Goal: Transaction & Acquisition: Purchase product/service

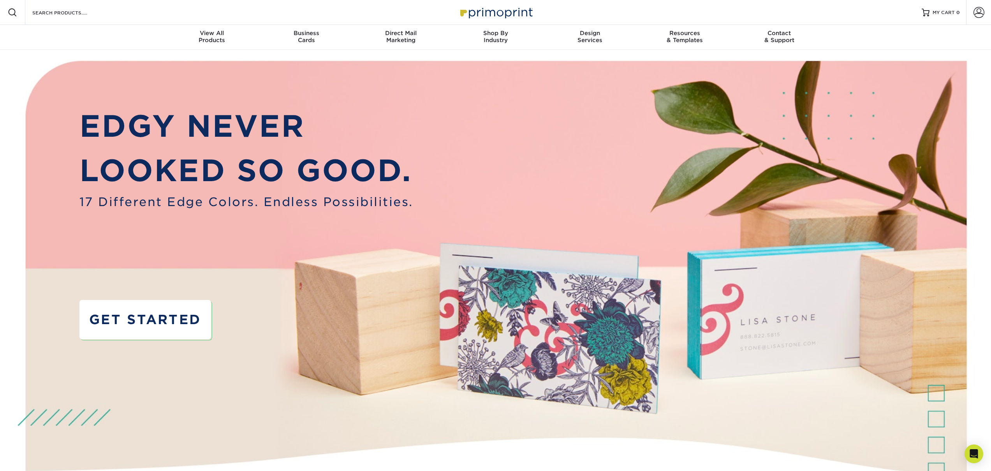
click at [174, 308] on link "GET STARTED" at bounding box center [145, 319] width 132 height 39
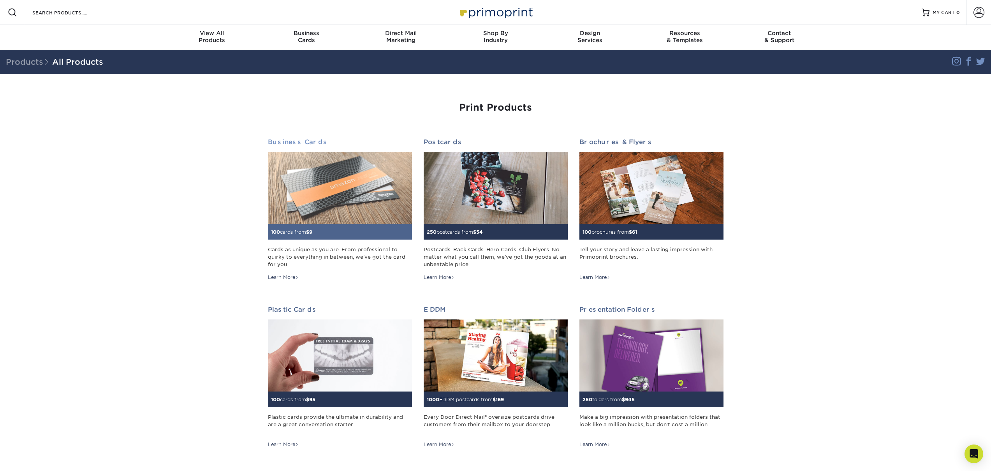
click at [347, 206] on img at bounding box center [340, 188] width 144 height 72
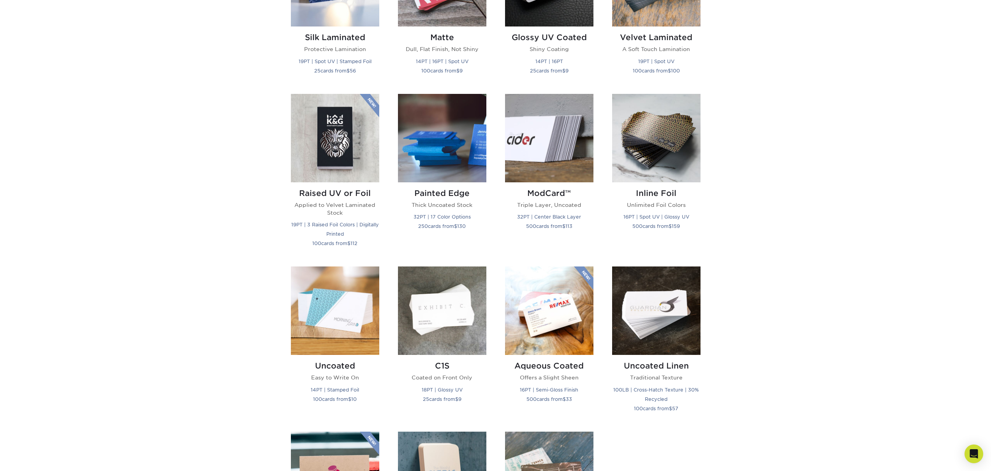
scroll to position [336, 0]
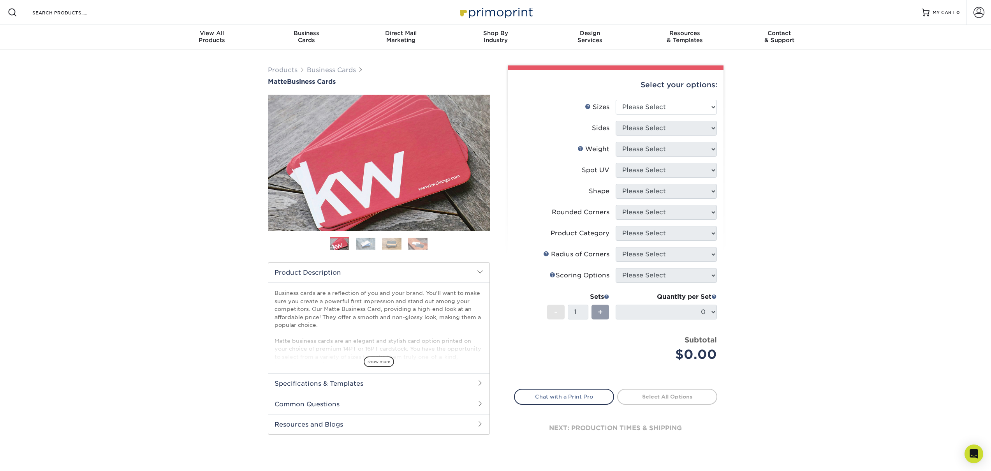
click at [691, 115] on li "Sizes Help Sizes Please Select 1.5" x 3.5" - Mini 1.75" x 3.5" - Mini 2" x 2" -…" at bounding box center [615, 110] width 202 height 21
click at [690, 112] on select "Please Select 1.5" x 3.5" - Mini 1.75" x 3.5" - Mini 2" x 2" - Square 2" x 3" -…" at bounding box center [665, 107] width 101 height 15
select select "2.00x3.50"
click at [680, 130] on select "Please Select Print Both Sides Print Front Only" at bounding box center [665, 128] width 101 height 15
select select "13abbda7-1d64-4f25-8bb2-c179b224825d"
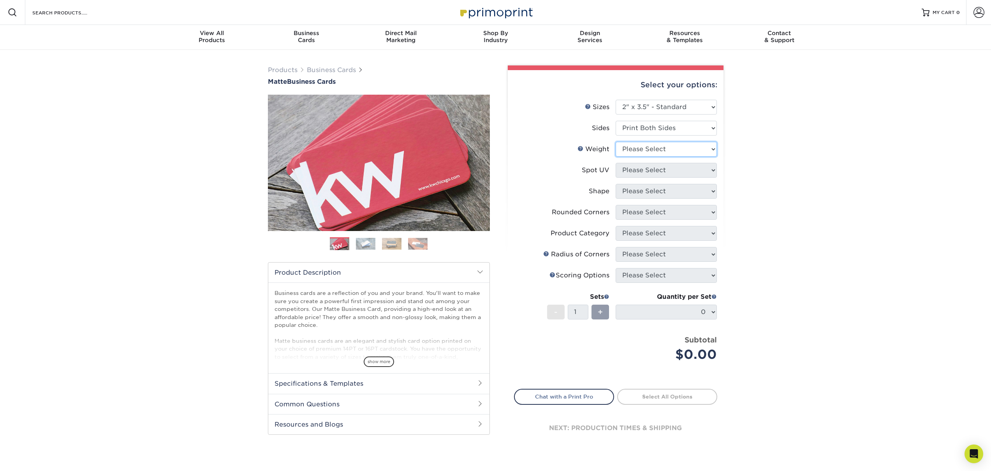
click at [680, 151] on select "Please Select 16PT 14PT" at bounding box center [665, 149] width 101 height 15
select select "16PT"
click at [686, 169] on select "Please Select No Spot UV Front and Back (Both Sides) Front Only Back Only" at bounding box center [665, 170] width 101 height 15
click at [647, 168] on select "Please Select No Spot UV Front and Back (Both Sides) Front Only Back Only" at bounding box center [665, 170] width 101 height 15
click at [696, 172] on select "Please Select No Spot UV Front and Back (Both Sides) Front Only Back Only" at bounding box center [665, 170] width 101 height 15
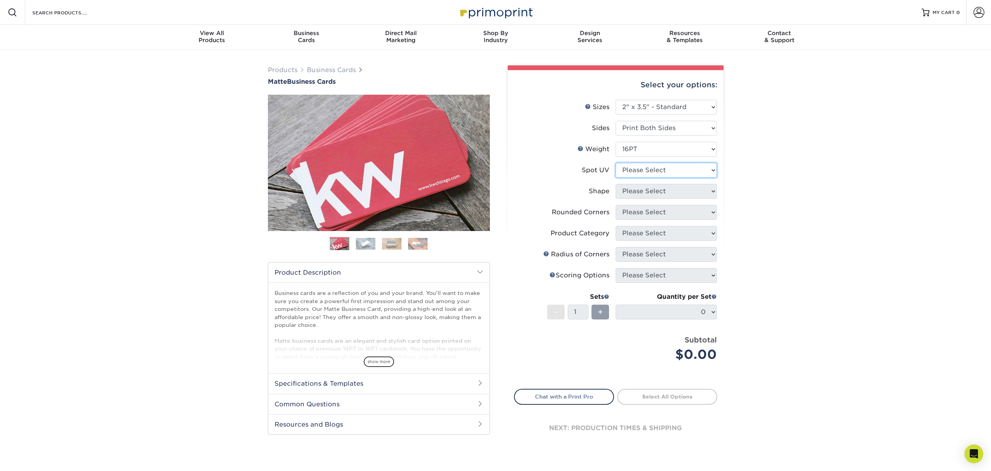
select select "0"
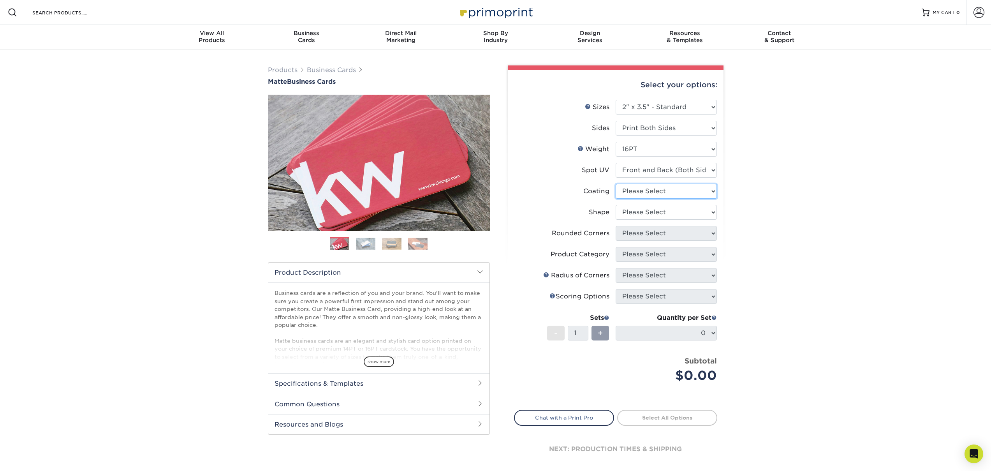
click at [699, 192] on select at bounding box center [665, 191] width 101 height 15
select select "121bb7b5-3b4d-429f-bd8d-bbf80e953313"
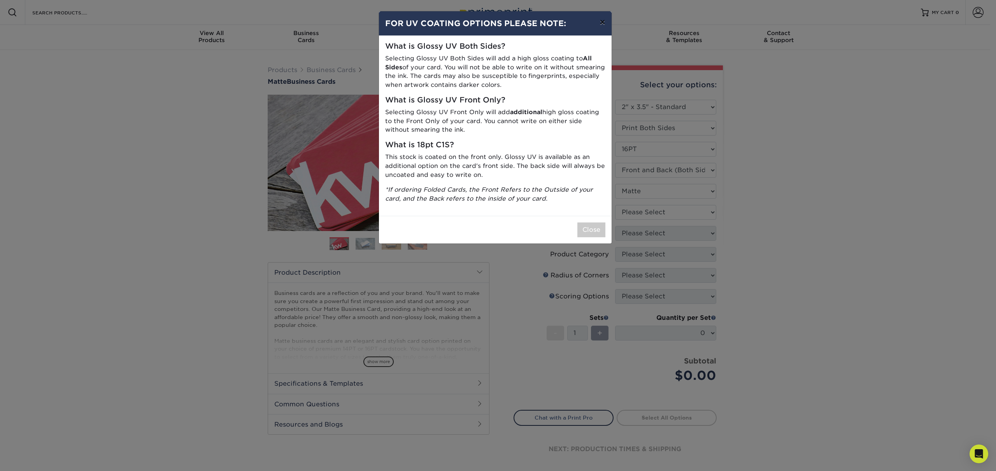
click at [602, 24] on button "×" at bounding box center [603, 22] width 18 height 22
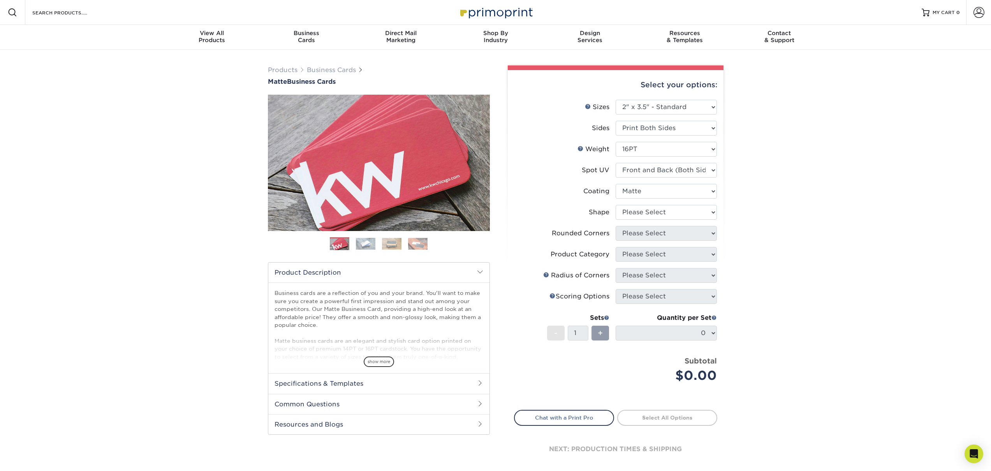
click at [681, 162] on li "Weight Help Weight Please Select 16PT 14PT" at bounding box center [615, 152] width 202 height 21
click at [682, 169] on select "Please Select No Spot UV Front and Back (Both Sides) Front Only Back Only" at bounding box center [665, 170] width 101 height 15
select select "3"
click at [677, 191] on select at bounding box center [665, 191] width 101 height 15
select select "121bb7b5-3b4d-429f-bd8d-bbf80e953313"
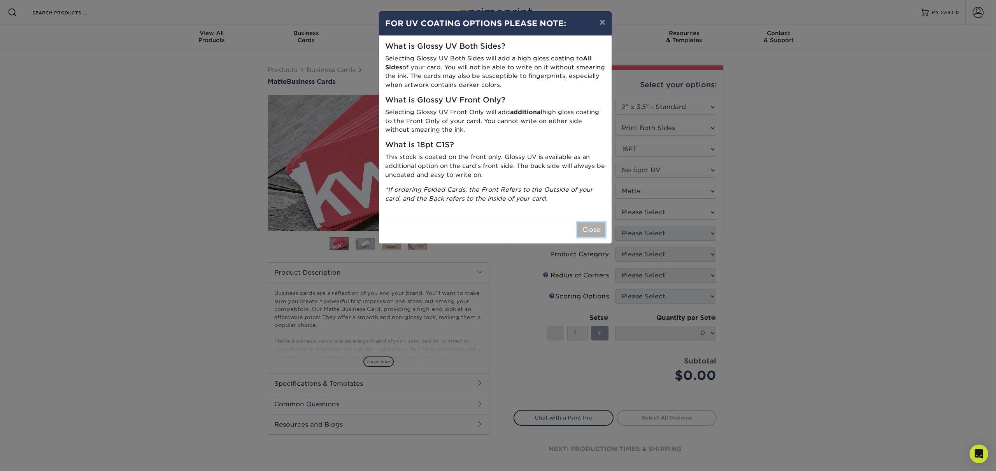
click at [599, 230] on button "Close" at bounding box center [592, 229] width 28 height 15
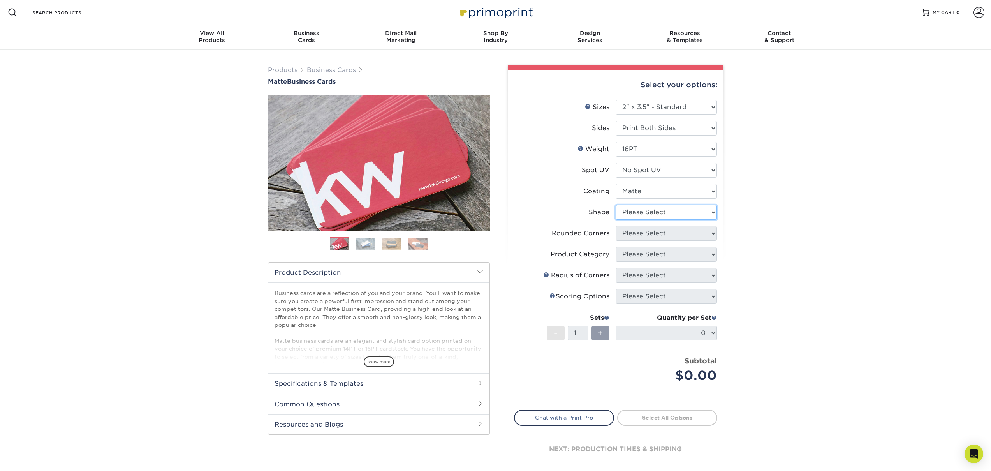
click at [666, 209] on select "Please Select Standard Oval" at bounding box center [665, 212] width 101 height 15
select select "standard"
click at [669, 232] on select "Please Select Yes - Round 2 Corners Yes - Round 4 Corners No" at bounding box center [665, 233] width 101 height 15
select select "7672df9e-0e0a-464d-8e1f-920c575e4da3"
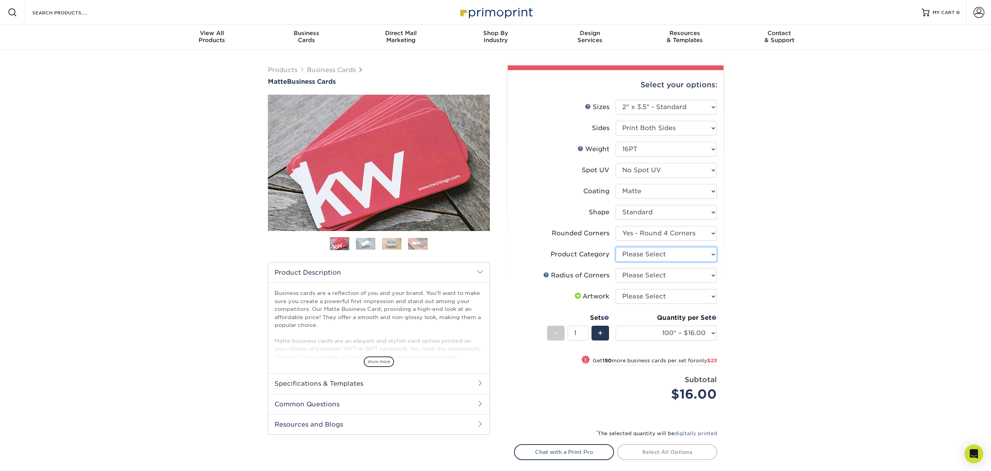
click at [681, 253] on select "Please Select Business Cards" at bounding box center [665, 254] width 101 height 15
select select "3b5148f1-0588-4f88-a218-97bcfdce65c1"
click at [694, 275] on select "Please Select Rounded 1/8" Rounded 1/4"" at bounding box center [665, 275] width 101 height 15
select select "589680c7-ee9a-431b-9d12-d7aeb1386a97"
click at [700, 294] on select "Please Select I will upload files I need a design - $100" at bounding box center [665, 296] width 101 height 15
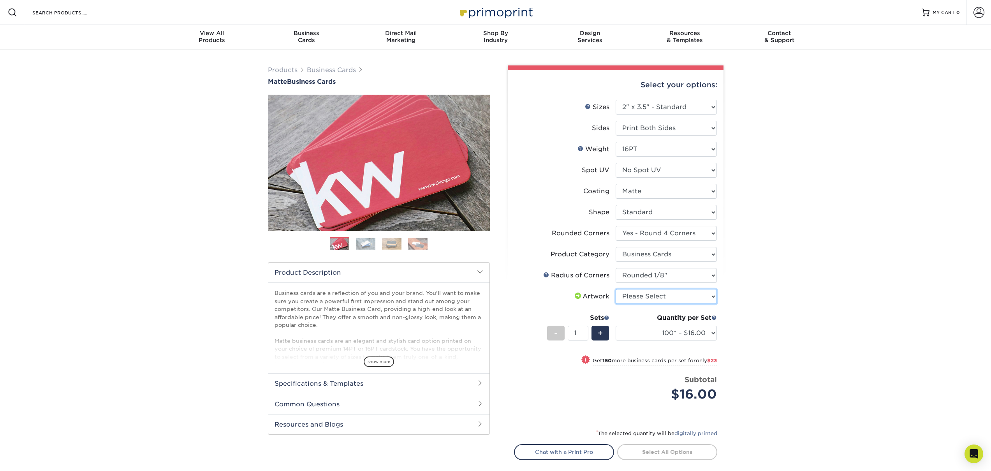
select select "upload"
click at [604, 336] on div "+" at bounding box center [600, 332] width 18 height 15
type input "2"
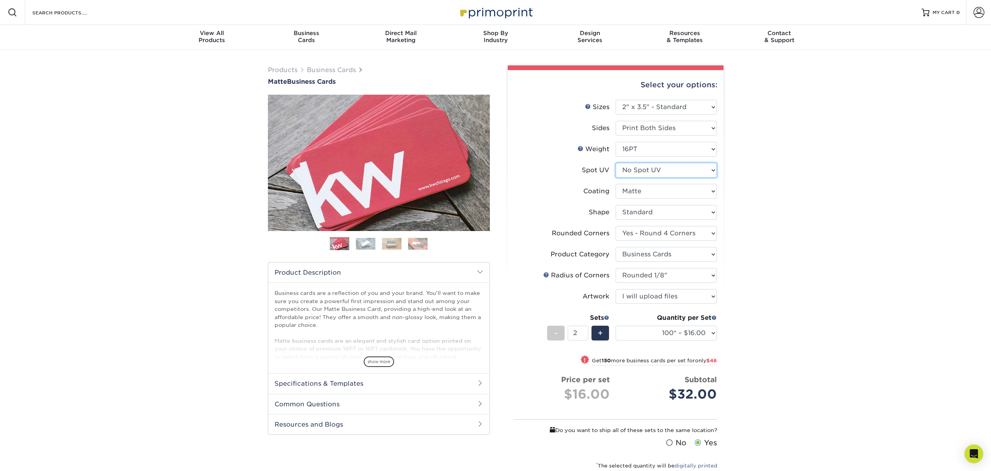
click at [660, 168] on select "Please Select No Spot UV Front and Back (Both Sides) Front Only Back Only" at bounding box center [665, 170] width 101 height 15
select select "0"
select select "-1"
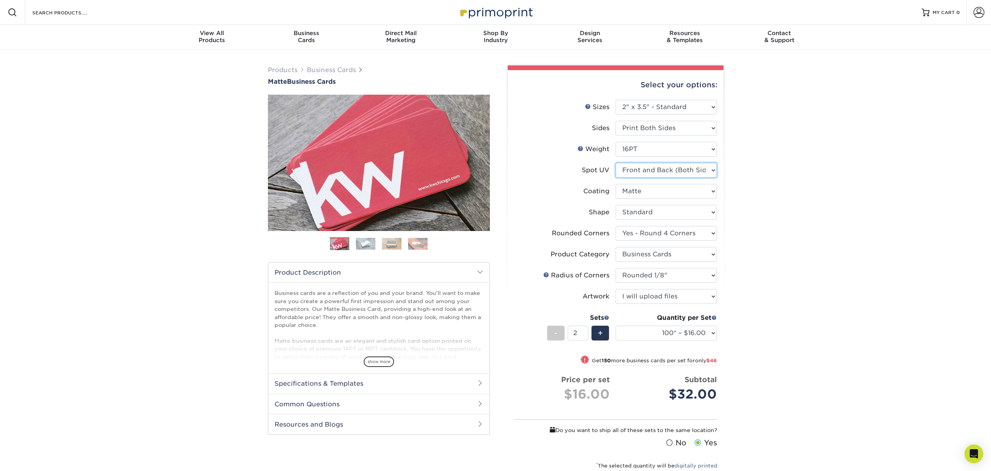
select select
select select "-1"
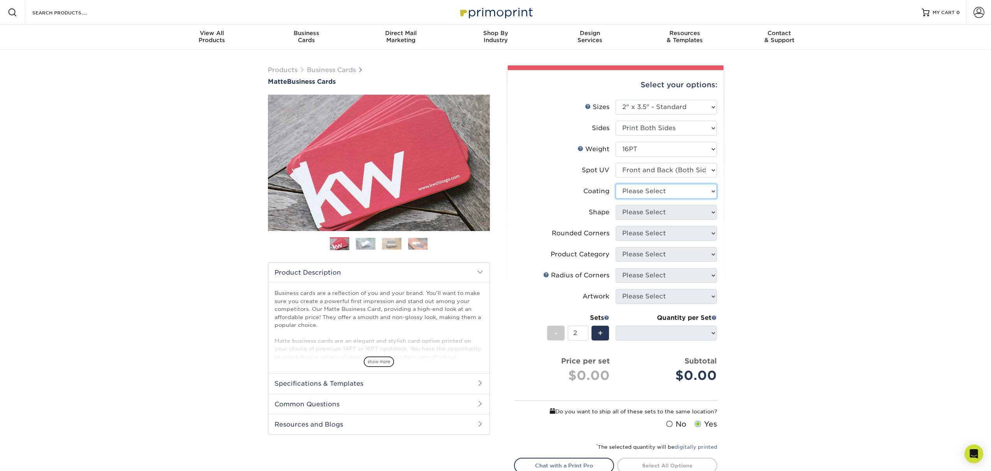
click at [666, 191] on select at bounding box center [665, 191] width 101 height 15
select select "121bb7b5-3b4d-429f-bd8d-bbf80e953313"
select select
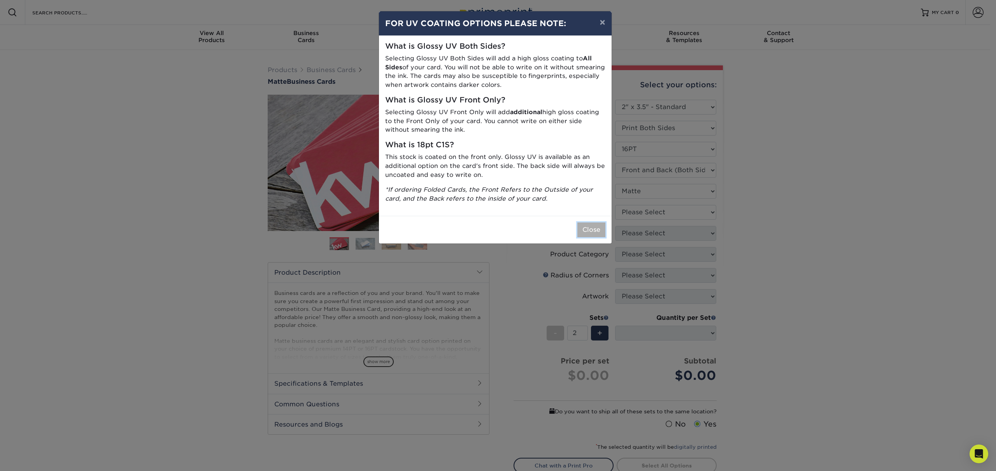
drag, startPoint x: 593, startPoint y: 228, endPoint x: 615, endPoint y: 217, distance: 24.5
click at [593, 228] on button "Close" at bounding box center [592, 229] width 28 height 15
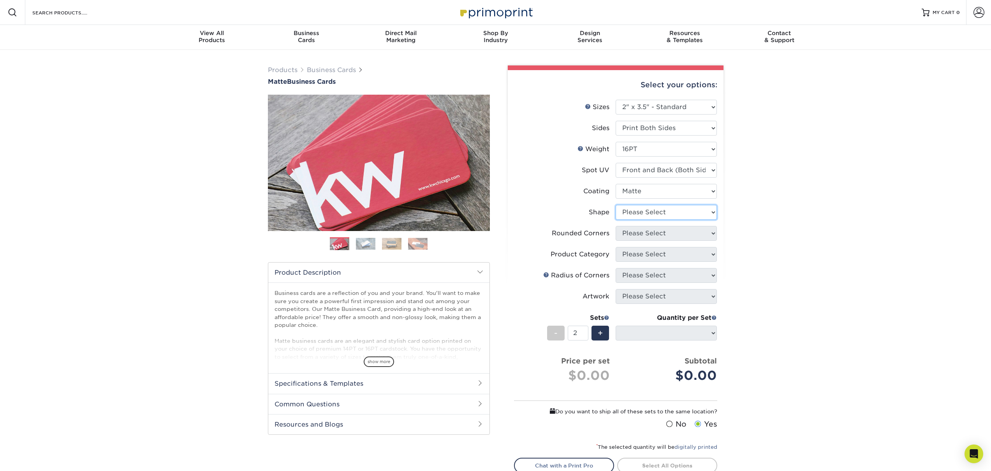
click at [634, 212] on select "Please Select Standard" at bounding box center [665, 212] width 101 height 15
select select "standard"
select select
click at [648, 235] on select "Please Select Yes - Round 2 Corners Yes - Round 4 Corners No" at bounding box center [665, 233] width 101 height 15
select select "0"
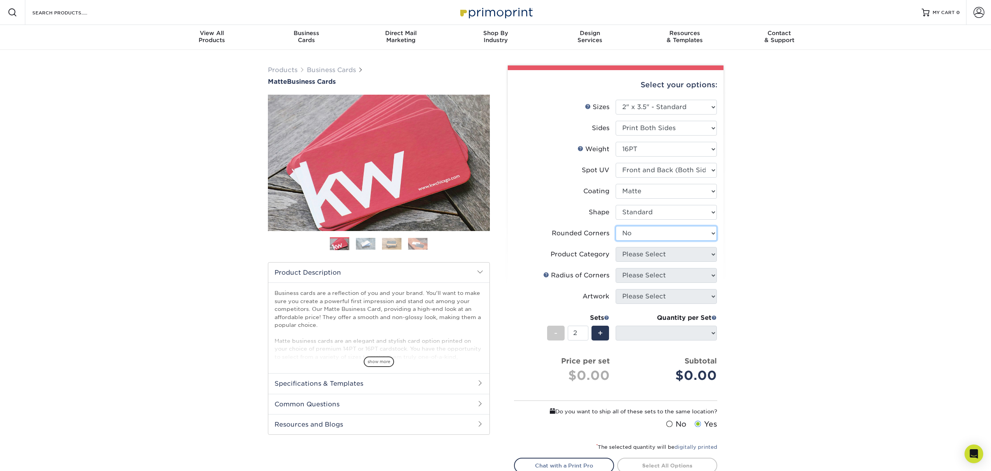
select select "-1"
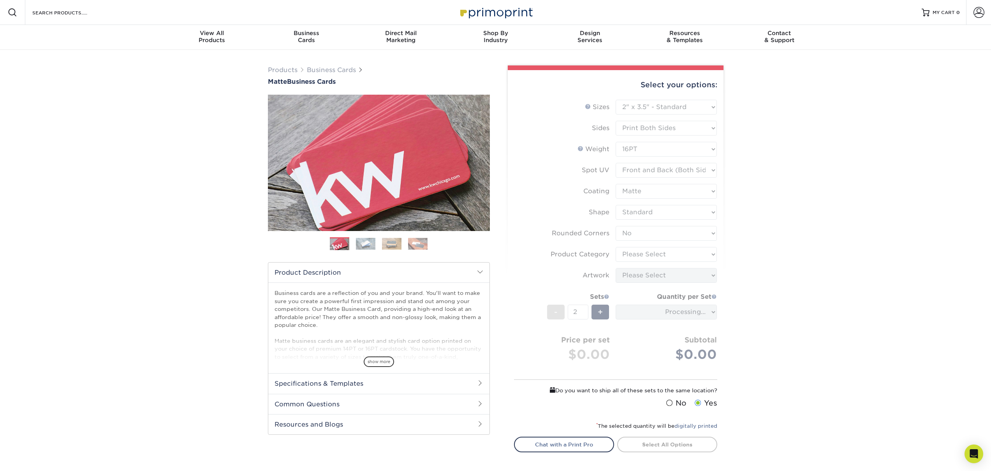
click at [655, 256] on form "Sizes Help Sizes Please Select 1.5" x 3.5" - Mini 1.75" x 3.5" - Mini 2" x 2" -…" at bounding box center [615, 256] width 203 height 312
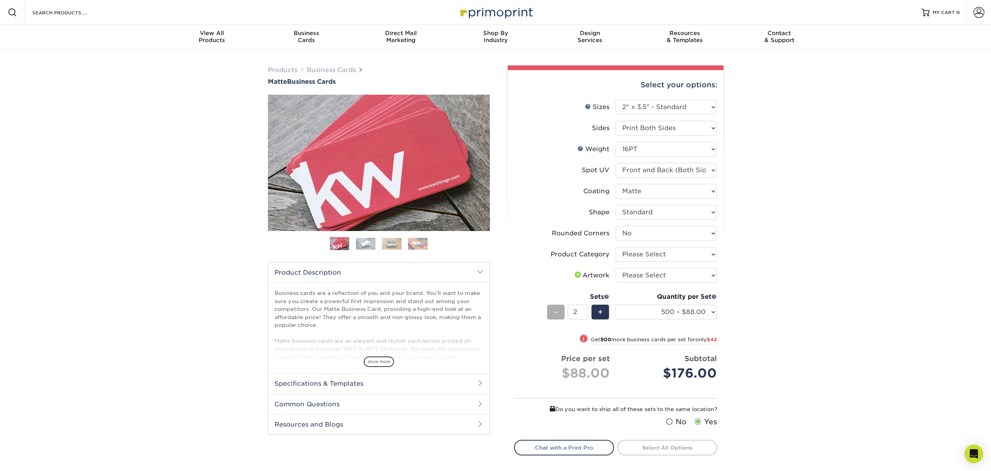
click at [557, 316] on span "-" at bounding box center [556, 312] width 4 height 12
type input "1"
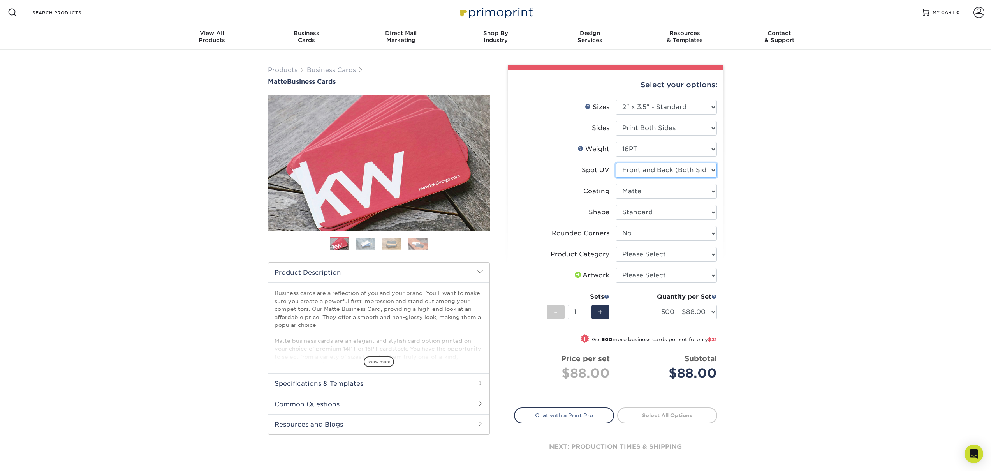
click at [673, 171] on select "Please Select No Spot UV Front and Back (Both Sides) Front Only Back Only" at bounding box center [665, 170] width 101 height 15
select select "3"
select select "-1"
select select
select select "-1"
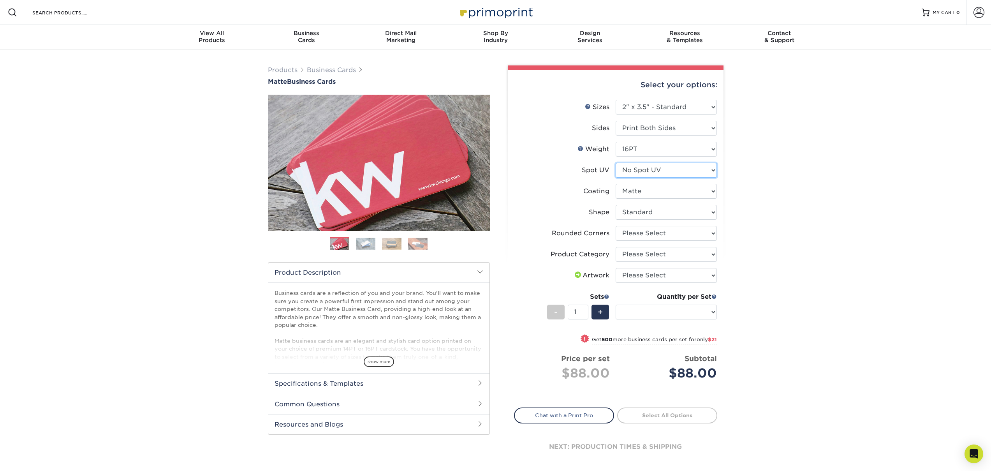
select select "-1"
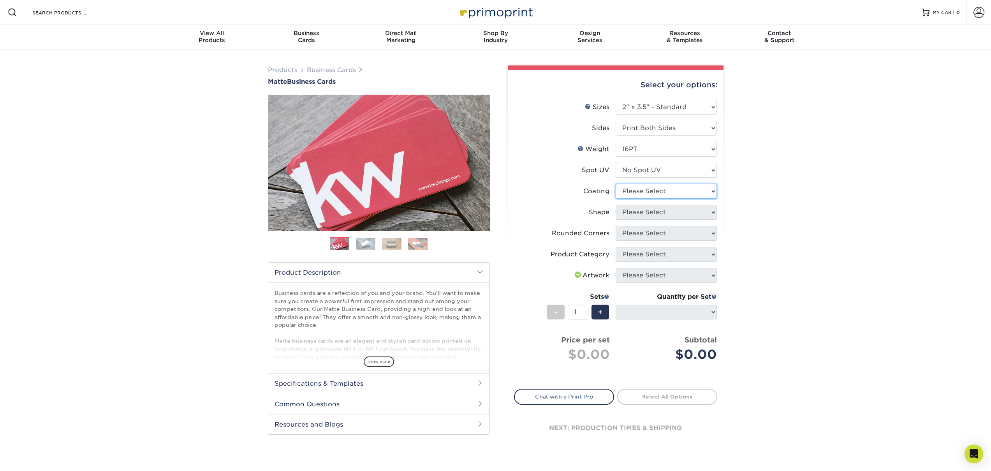
click at [671, 190] on select at bounding box center [665, 191] width 101 height 15
select select "121bb7b5-3b4d-429f-bd8d-bbf80e953313"
select select
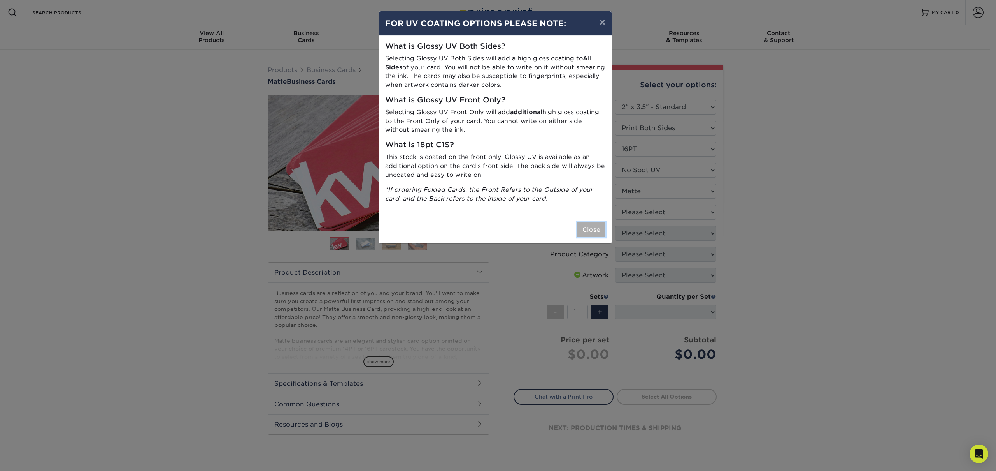
click at [596, 227] on button "Close" at bounding box center [592, 229] width 28 height 15
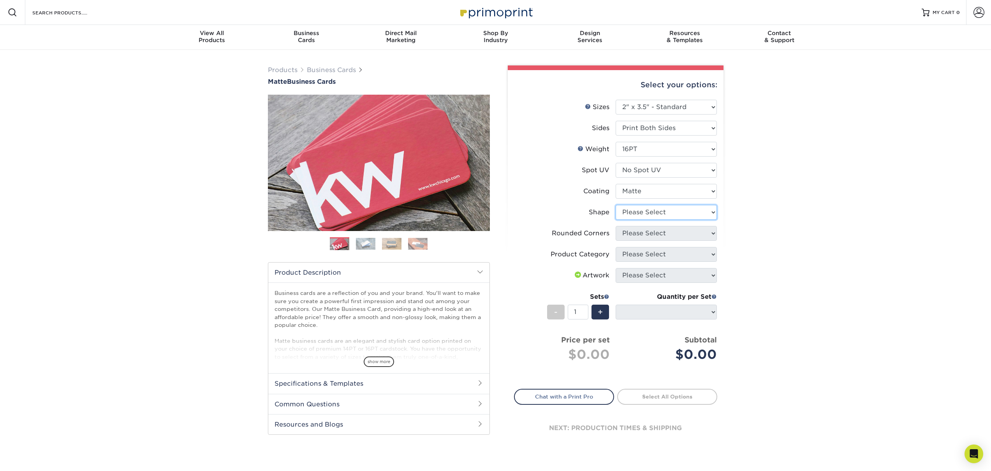
click at [649, 210] on select "Please Select Standard Oval" at bounding box center [665, 212] width 101 height 15
select select "standard"
select select
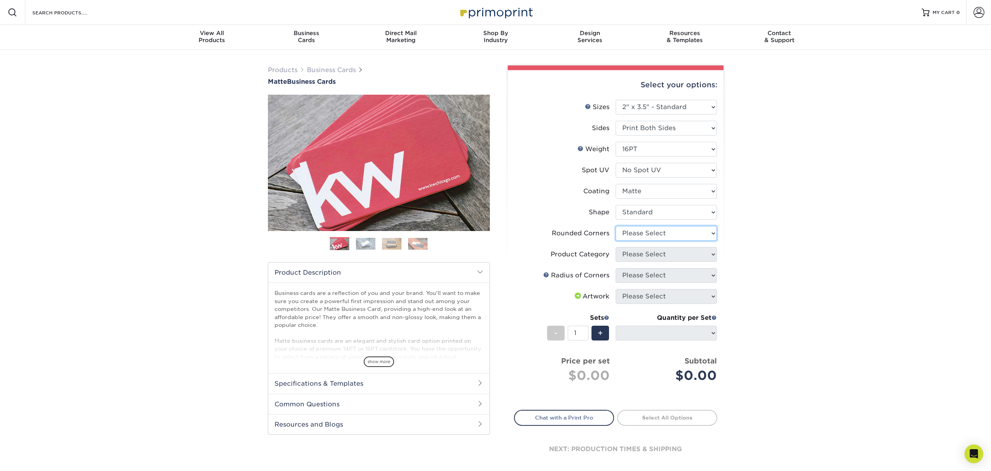
click at [653, 232] on select "Please Select Yes - Round 2 Corners Yes - Round 4 Corners No" at bounding box center [665, 233] width 101 height 15
select select "0"
select select "-1"
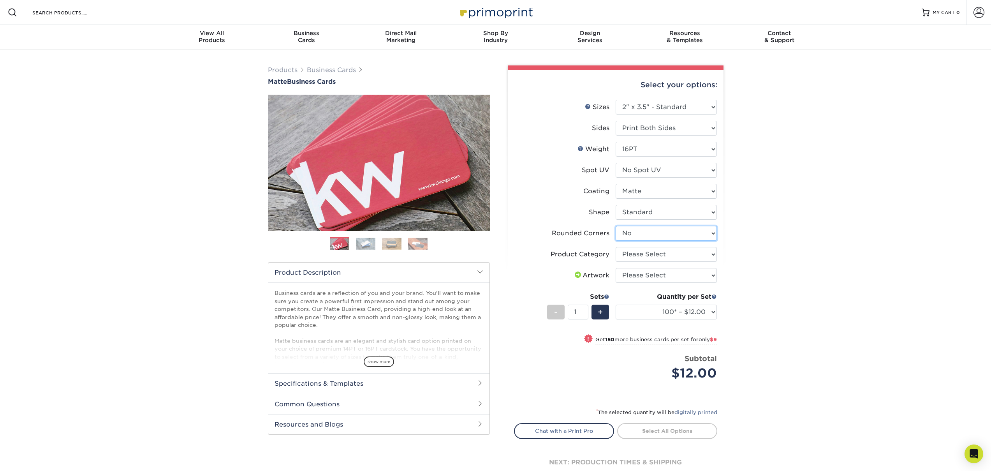
click at [661, 233] on select "Please Select Yes - Round 2 Corners Yes - Round 4 Corners No" at bounding box center [665, 233] width 101 height 15
select select "7672df9e-0e0a-464d-8e1f-920c575e4da3"
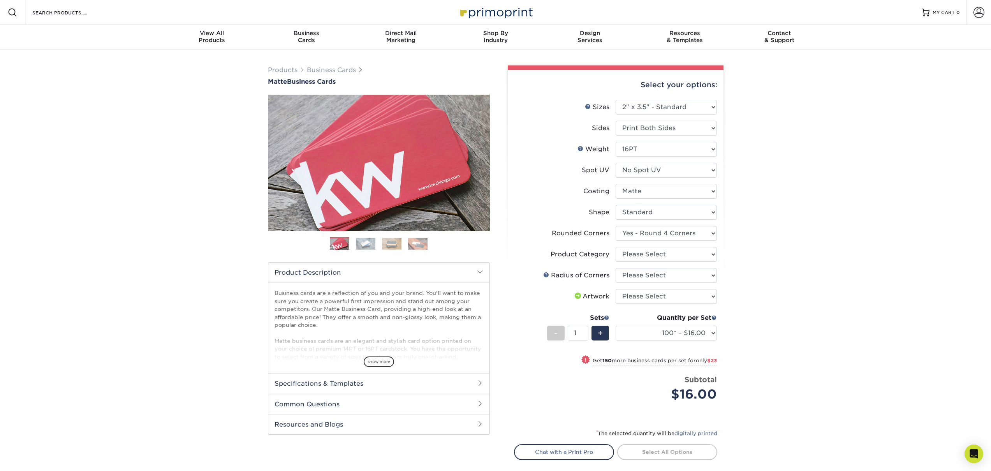
click at [682, 262] on li "Product Category Please Select Business Cards" at bounding box center [615, 257] width 202 height 21
click at [683, 254] on select "Please Select Business Cards" at bounding box center [665, 254] width 101 height 15
select select "3b5148f1-0588-4f88-a218-97bcfdce65c1"
click at [680, 275] on select "Please Select Rounded 1/8" Rounded 1/4"" at bounding box center [665, 275] width 101 height 15
select select "589680c7-ee9a-431b-9d12-d7aeb1386a97"
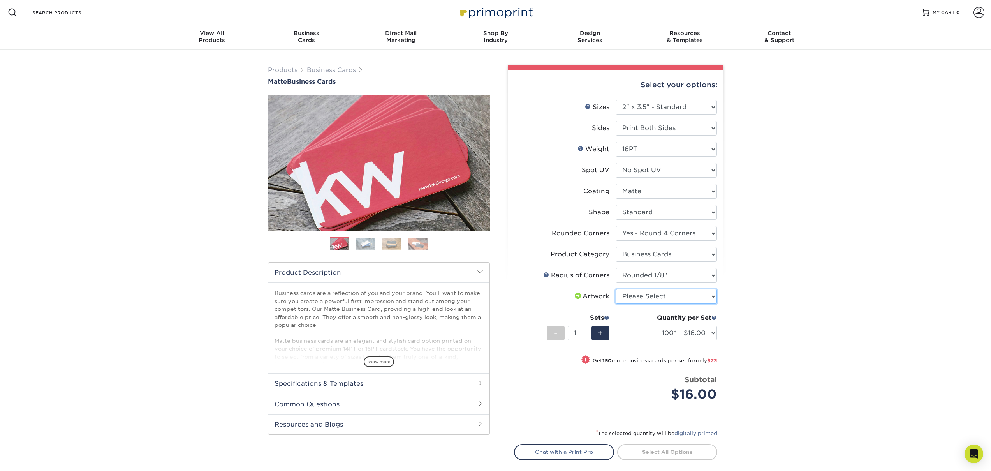
click at [676, 293] on select "Please Select I will upload files I need a design - $100" at bounding box center [665, 296] width 101 height 15
select select "upload"
click at [603, 334] on span "+" at bounding box center [599, 333] width 5 height 12
type input "2"
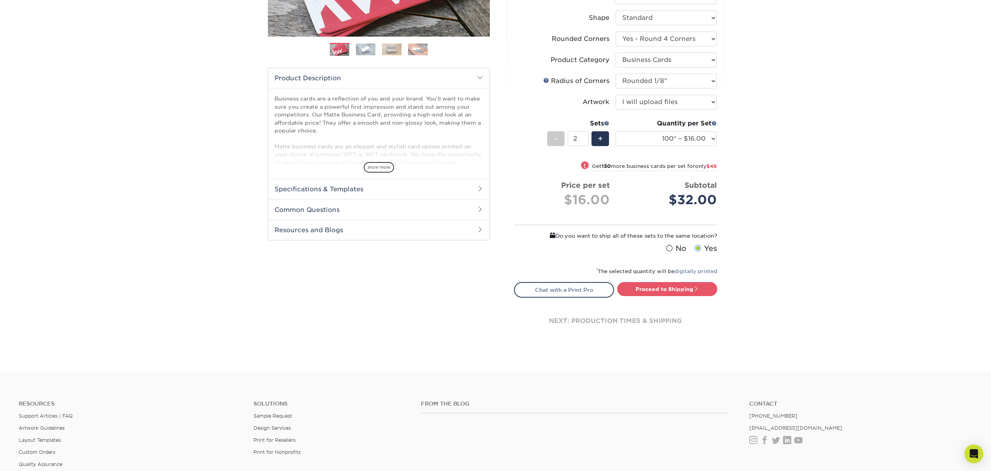
scroll to position [163, 0]
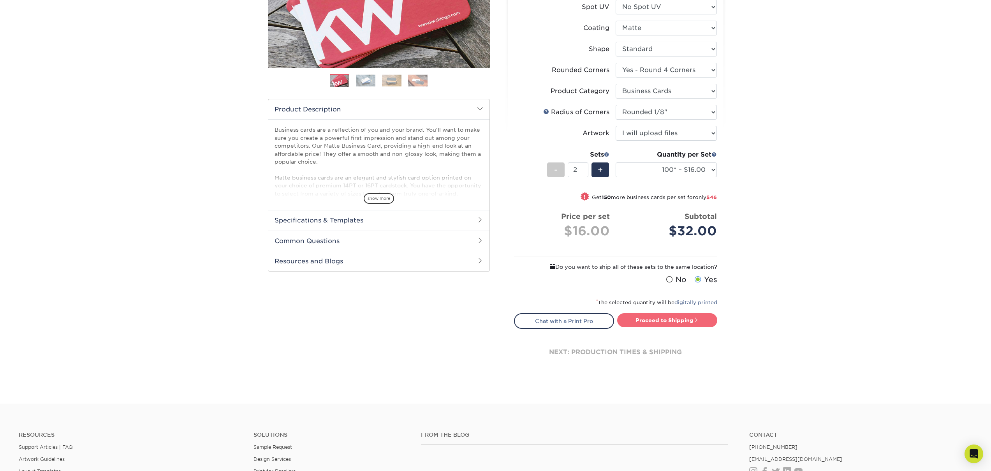
click at [662, 324] on link "Proceed to Shipping" at bounding box center [667, 320] width 100 height 14
type input "Set 1"
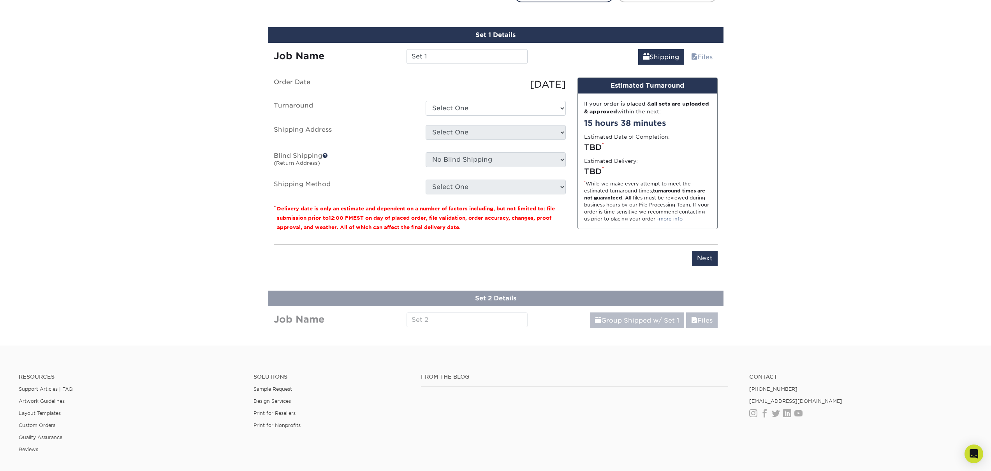
scroll to position [497, 0]
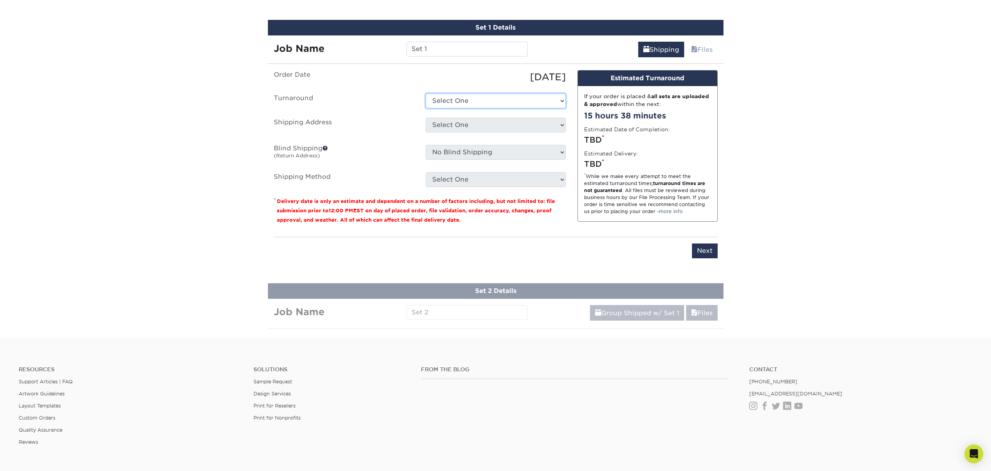
click at [480, 105] on select "Select One 2-4 Business Days 2 Day Next Business Day" at bounding box center [495, 100] width 140 height 15
select select "1a14f52c-e88e-4b57-988e-4a9ef63b1916"
click at [478, 126] on select "Select One + Add New Address - Login" at bounding box center [495, 125] width 140 height 15
select select "newaddress"
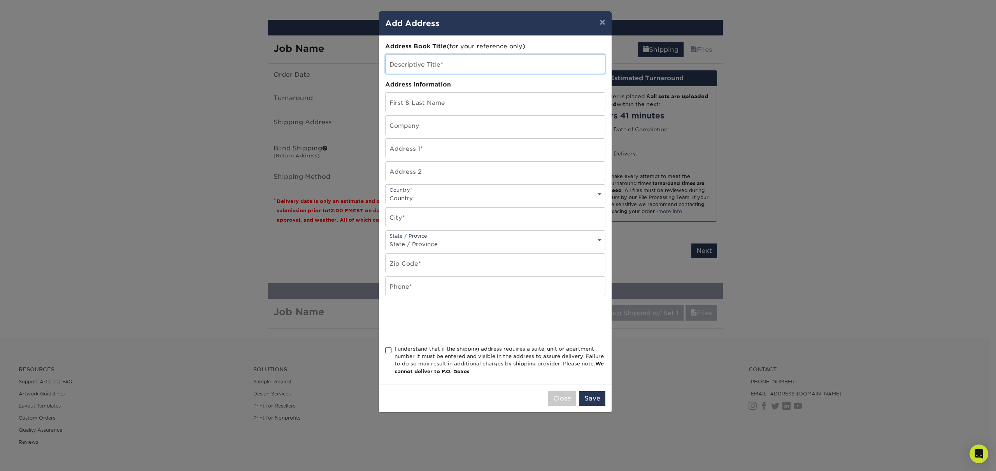
click at [466, 66] on input "text" at bounding box center [496, 63] width 220 height 19
type input "Home"
type input "Connor Fiehler"
type input "1027 W. Eastland Ave"
click at [448, 201] on select "Country United States Canada ----------------------------- Afghanistan Albania …" at bounding box center [496, 197] width 220 height 11
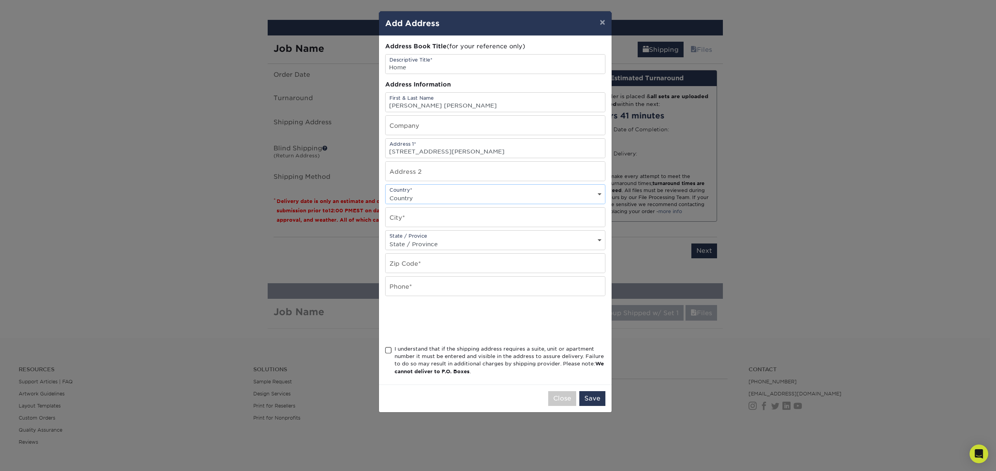
select select "US"
click at [445, 220] on input "text" at bounding box center [496, 216] width 220 height 19
type input "Nashville"
select select "TN"
click at [450, 261] on input "text" at bounding box center [496, 262] width 220 height 19
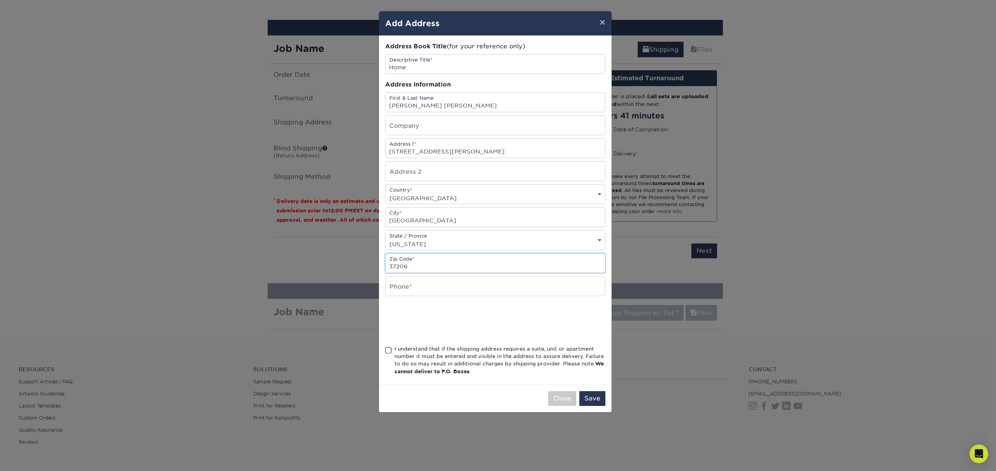
type input "37206"
type input "3142236555"
click at [386, 350] on span at bounding box center [388, 349] width 7 height 7
click at [0, 0] on input "I understand that if the shipping address requires a suite, unit or apartment n…" at bounding box center [0, 0] width 0 height 0
click at [590, 402] on button "Save" at bounding box center [593, 398] width 26 height 15
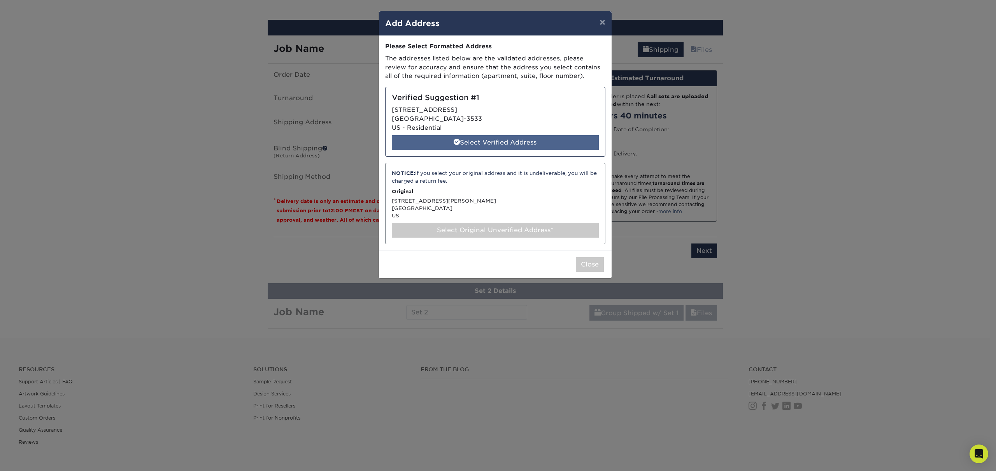
click at [501, 144] on div "Select Verified Address" at bounding box center [495, 142] width 207 height 15
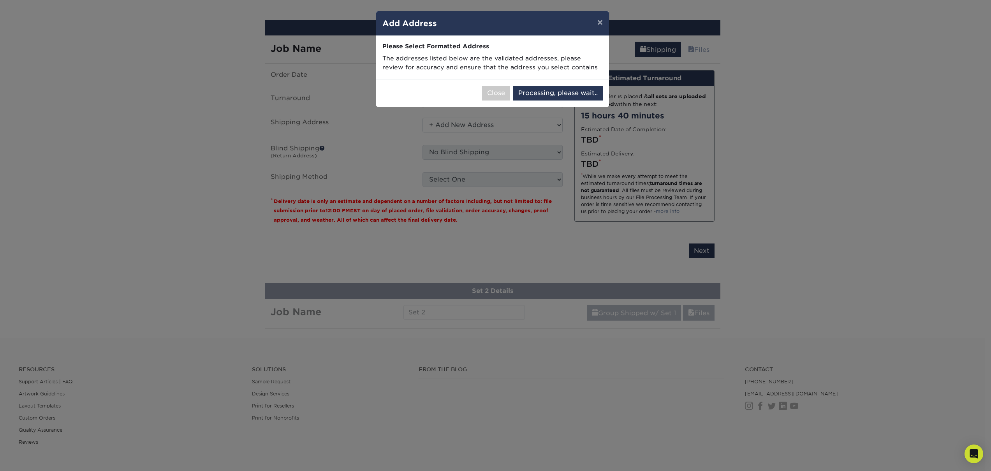
select select "285374"
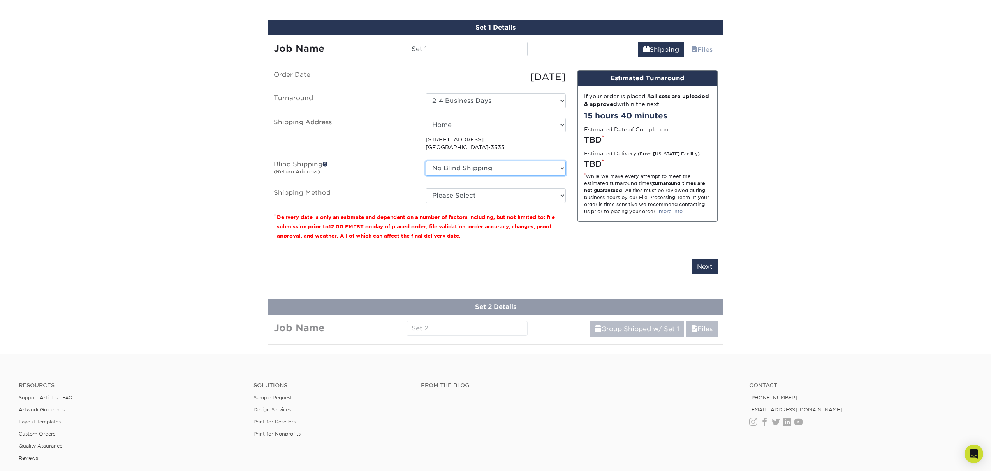
click at [534, 170] on select "No Blind Shipping + Add New Address" at bounding box center [495, 168] width 140 height 15
click at [325, 162] on span at bounding box center [324, 163] width 5 height 5
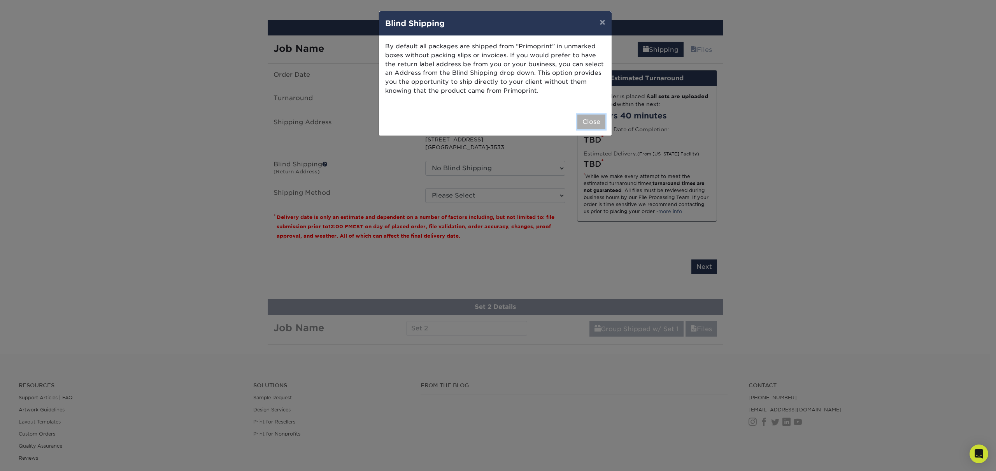
click at [587, 122] on button "Close" at bounding box center [592, 121] width 28 height 15
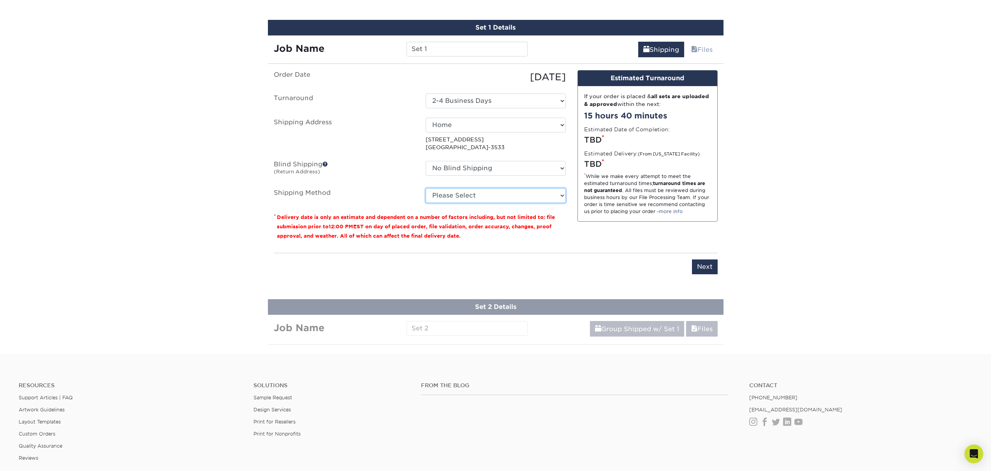
click at [507, 189] on select "Please Select Ground Shipping (+$15.68) 3 Day Shipping Service (+$20.04) 2 Day …" at bounding box center [495, 195] width 140 height 15
click at [799, 0] on html "Resources Menu Search Products Account SIGN IN CREATE AN ACCOUNT connorfiehler@…" at bounding box center [495, 42] width 991 height 1078
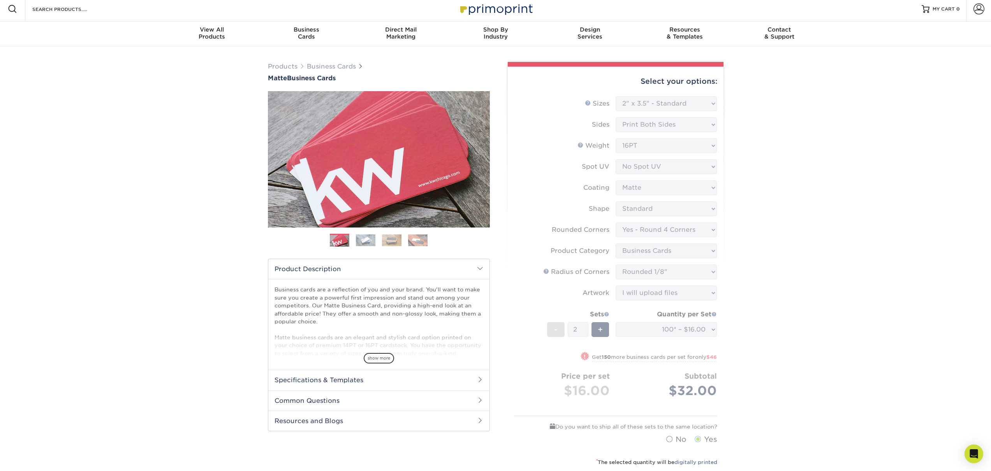
scroll to position [0, 0]
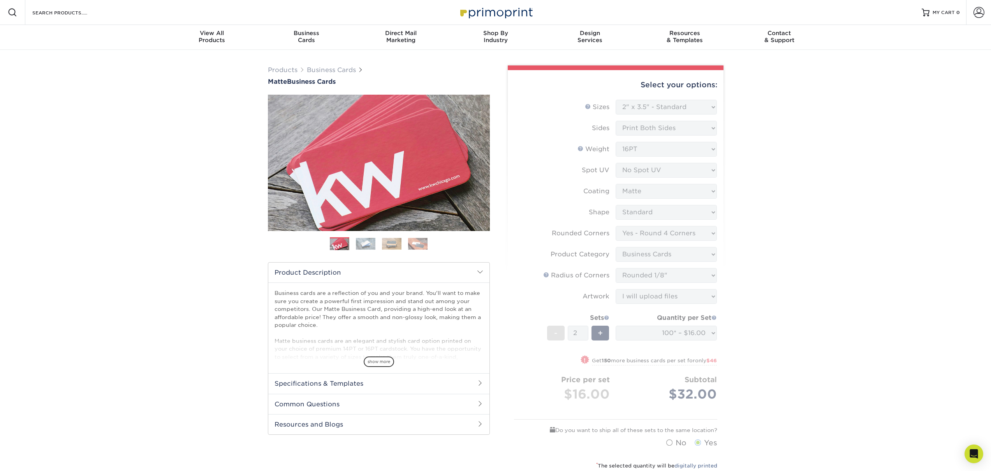
click at [683, 134] on form "Sizes Help Sizes Please Select 1.5" x 3.5" - Mini 1.75" x 3.5" - Mini 2" x 2" -…" at bounding box center [615, 275] width 203 height 351
click at [653, 111] on form "Sizes Help Sizes Please Select 1.5" x 3.5" - Mini 1.75" x 3.5" - Mini 2" x 2" -…" at bounding box center [615, 275] width 203 height 351
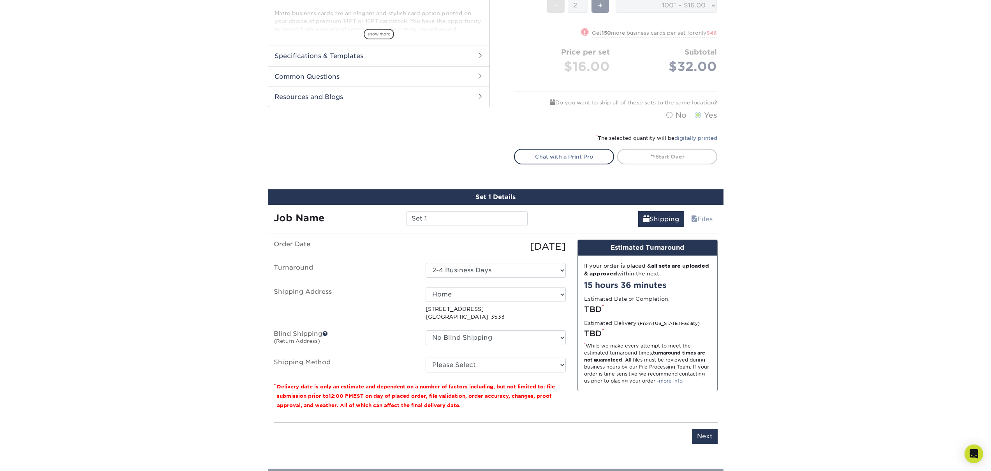
scroll to position [336, 0]
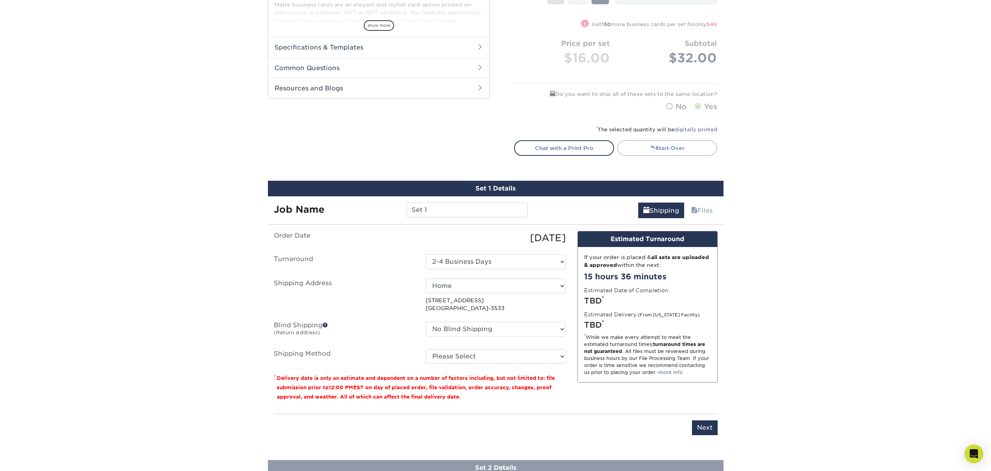
click at [658, 148] on link "Start Over" at bounding box center [667, 148] width 100 height 16
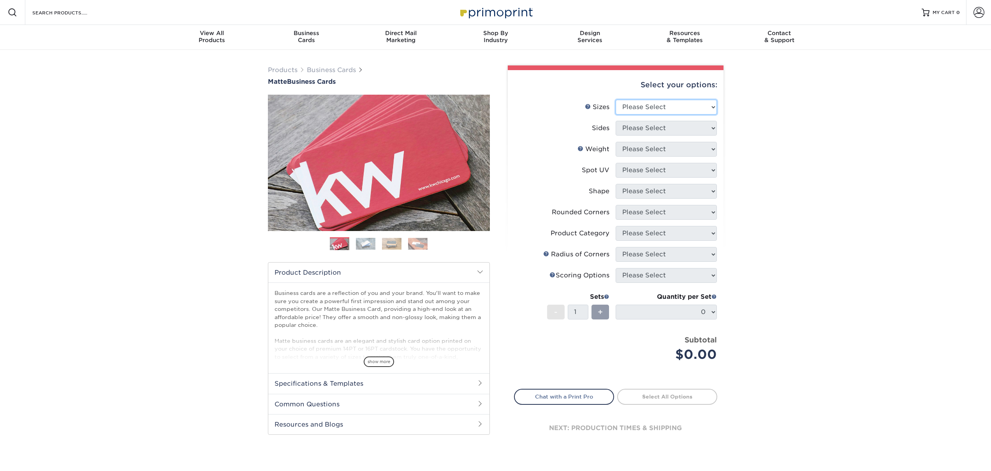
click at [676, 104] on select "Please Select 1.5" x 3.5" - Mini 1.75" x 3.5" - Mini 2" x 2" - Square 2" x 3" -…" at bounding box center [665, 107] width 101 height 15
select select "2.00x3.50"
click at [675, 134] on select "Please Select Print Both Sides Print Front Only" at bounding box center [665, 128] width 101 height 15
select select "13abbda7-1d64-4f25-8bb2-c179b224825d"
click at [672, 149] on select "Please Select 16PT 14PT" at bounding box center [665, 149] width 101 height 15
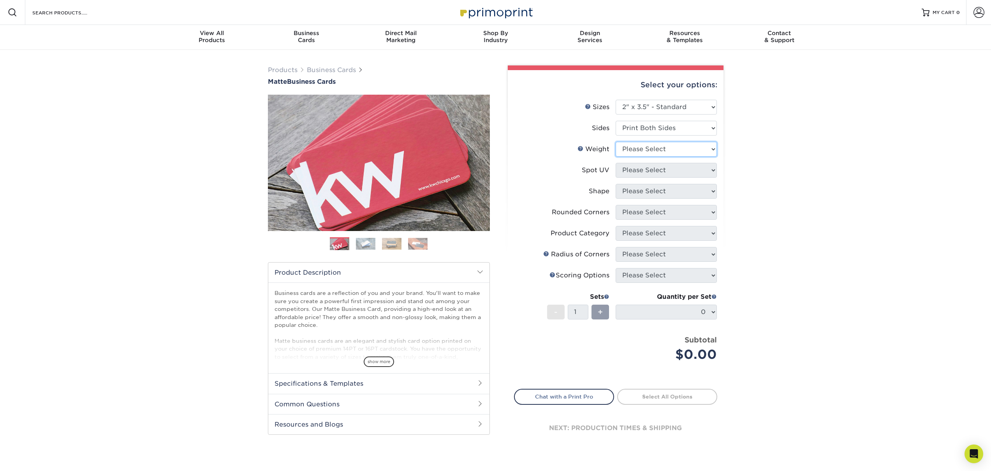
select select "16PT"
click at [664, 176] on select "Please Select No Spot UV Front and Back (Both Sides) Front Only Back Only" at bounding box center [665, 170] width 101 height 15
select select "3"
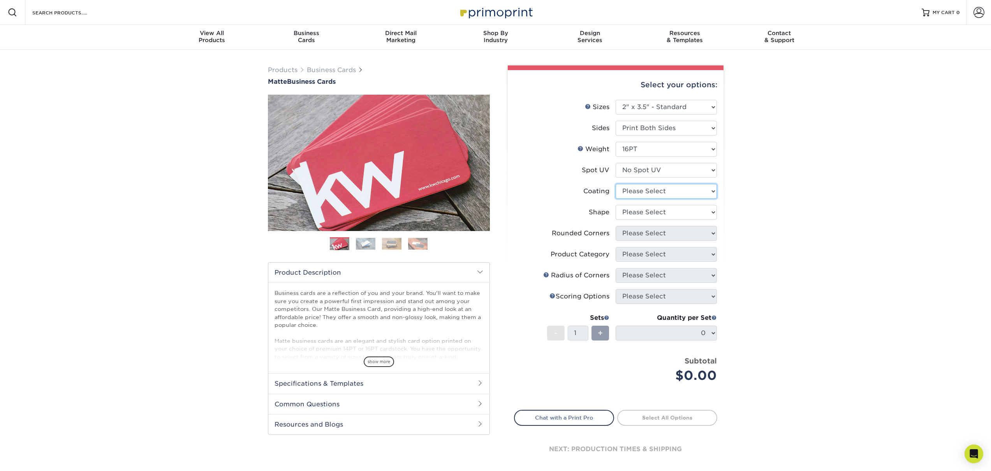
click at [660, 194] on select at bounding box center [665, 191] width 101 height 15
select select "121bb7b5-3b4d-429f-bd8d-bbf80e953313"
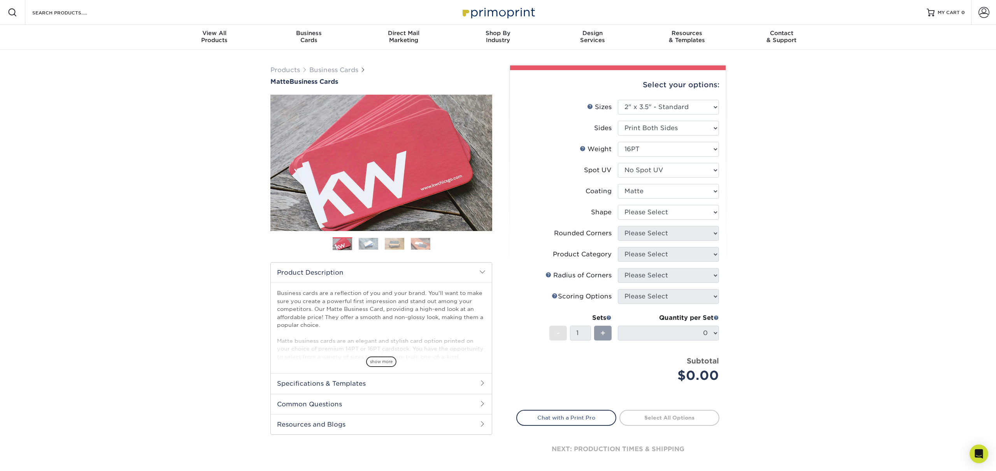
click at [0, 0] on div at bounding box center [0, 0] width 0 height 0
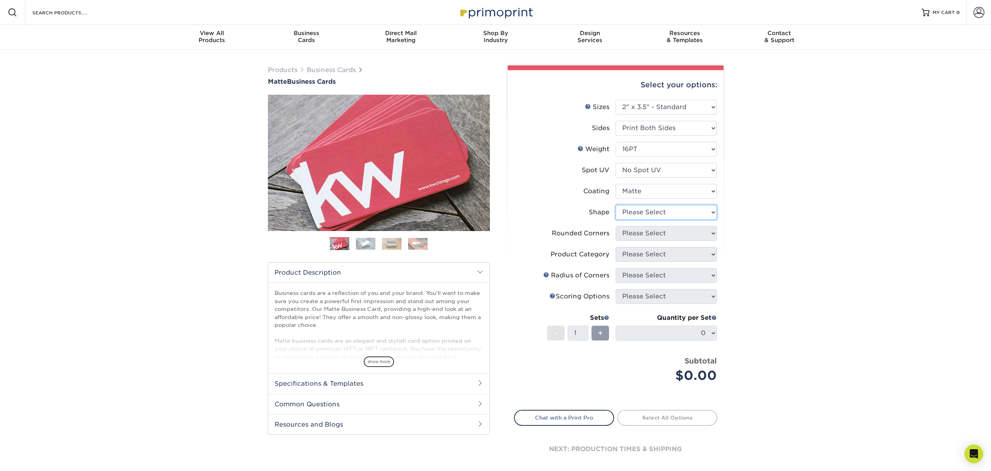
click at [657, 216] on select "Please Select Standard Oval" at bounding box center [665, 212] width 101 height 15
select select "standard"
click at [675, 242] on li "Rounded Corners Please Select Yes - Round 2 Corners Yes - Round 4 Corners No" at bounding box center [615, 236] width 202 height 21
click at [674, 237] on select "Please Select Yes - Round 2 Corners Yes - Round 4 Corners No" at bounding box center [665, 233] width 101 height 15
select select "0"
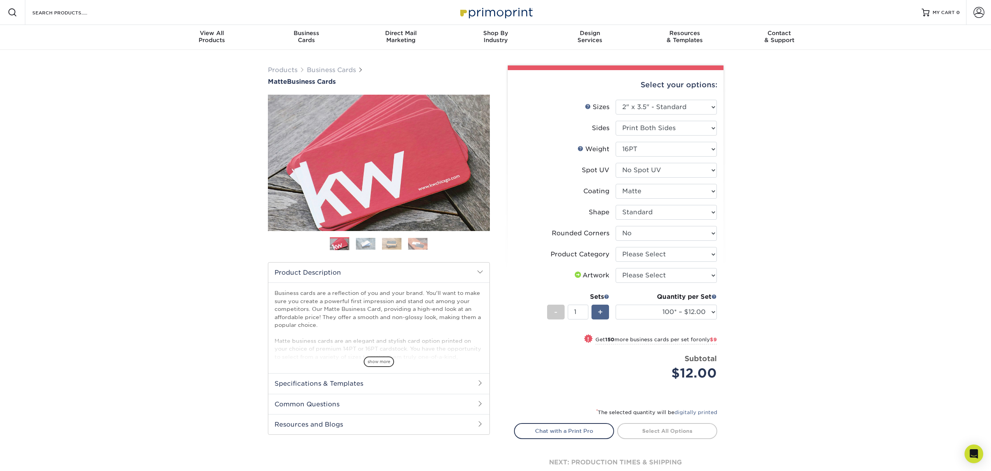
click at [597, 311] on div "+" at bounding box center [600, 311] width 18 height 15
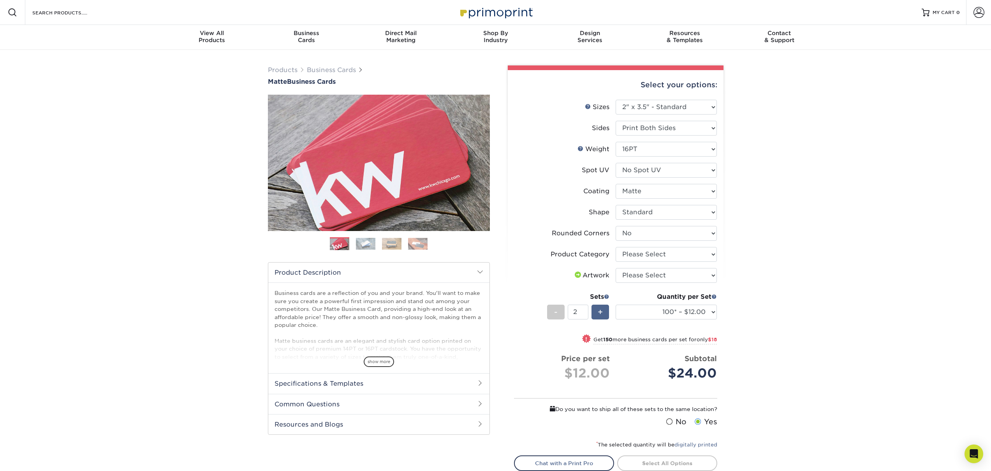
click at [603, 313] on span "+" at bounding box center [599, 312] width 5 height 12
click at [562, 311] on div "-" at bounding box center [556, 311] width 18 height 15
type input "2"
click at [641, 236] on select "Please Select Yes - Round 2 Corners Yes - Round 4 Corners No" at bounding box center [665, 233] width 101 height 15
click at [673, 254] on select "Please Select Business Cards" at bounding box center [665, 254] width 101 height 15
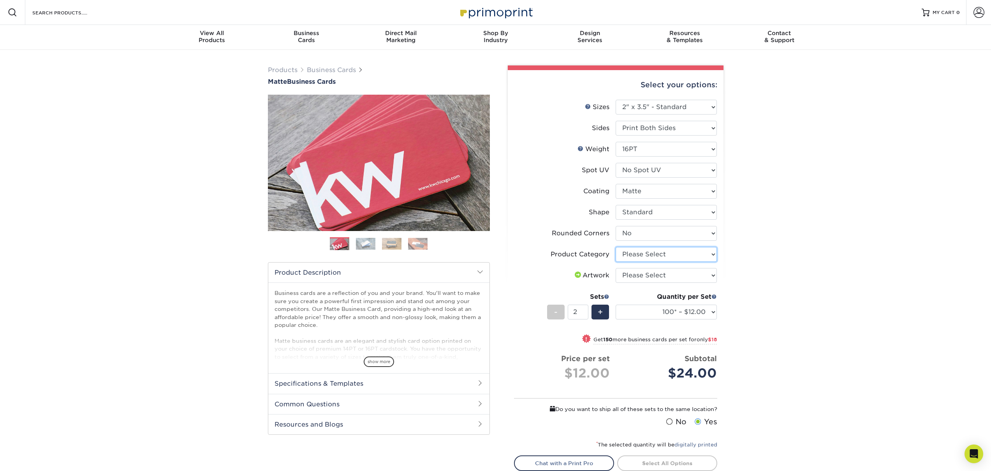
select select "3b5148f1-0588-4f88-a218-97bcfdce65c1"
click at [665, 272] on select "Please Select I will upload files I need a design - $100" at bounding box center [665, 275] width 101 height 15
select select "upload"
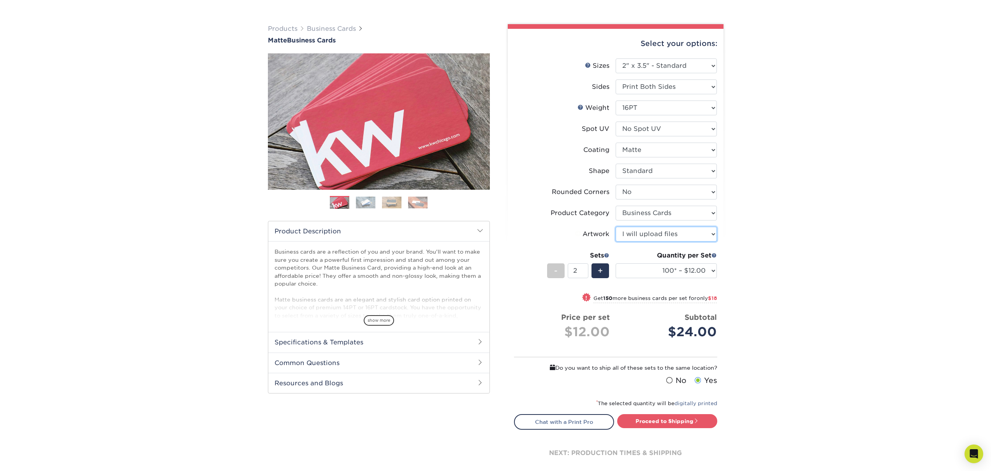
scroll to position [68, 0]
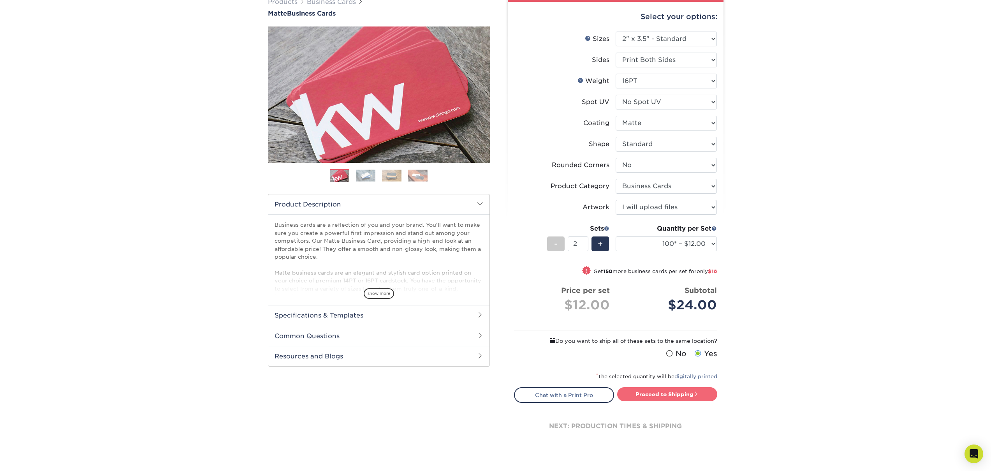
click at [686, 398] on link "Proceed to Shipping" at bounding box center [667, 394] width 100 height 14
type input "Set 1"
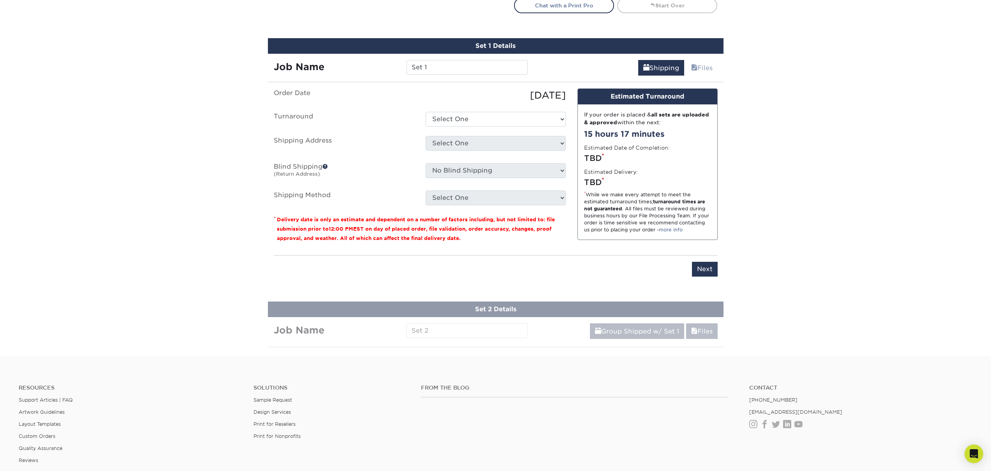
scroll to position [476, 0]
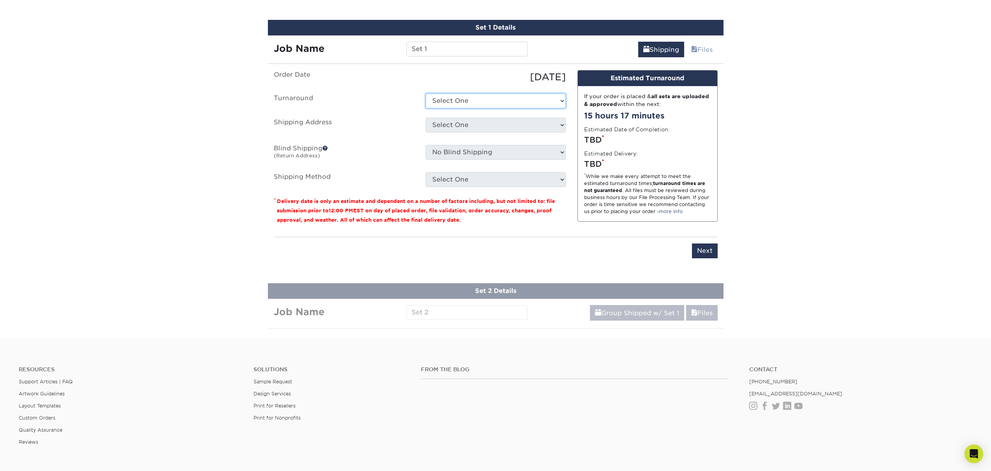
click at [466, 95] on select "Select One 2-4 Business Days 2 Day Next Business Day" at bounding box center [495, 100] width 140 height 15
select select "47dbf4b1-3bfd-4687-b793-fcd3ee179f06"
click at [473, 123] on select "Select One Home + Add New Address - Login" at bounding box center [495, 125] width 140 height 15
select select "285374"
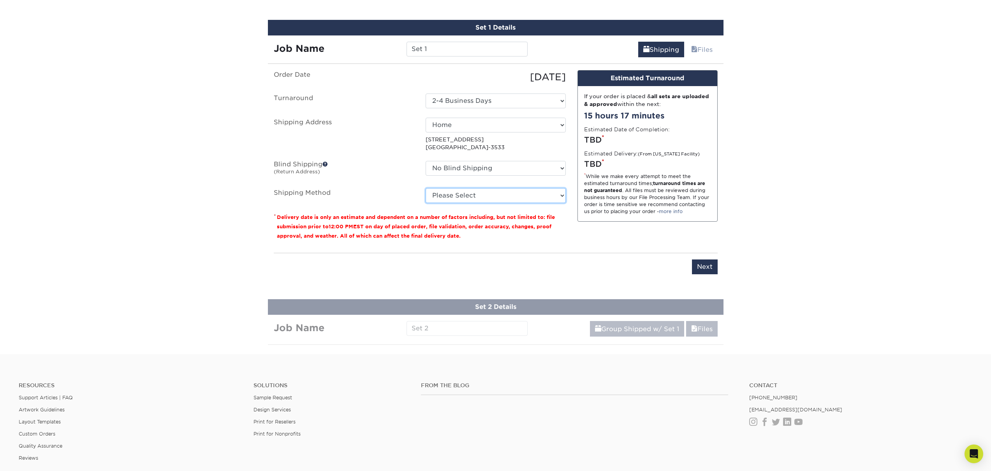
click at [517, 200] on select "Please Select Ground Shipping (+$15.68) 3 Day Shipping Service (+$20.04) 2 Day …" at bounding box center [495, 195] width 140 height 15
select select "03"
click at [703, 268] on input "Next" at bounding box center [705, 266] width 26 height 15
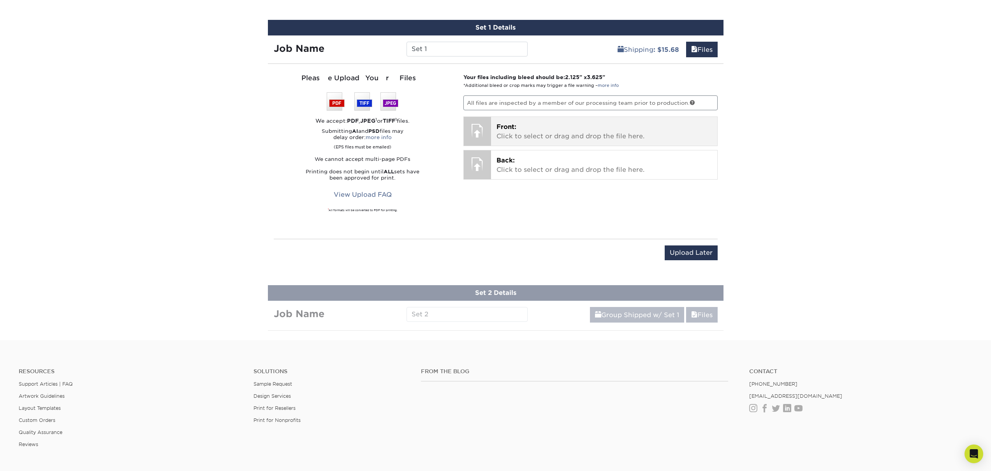
click at [583, 136] on p "Front: Click to select or drag and drop the file here." at bounding box center [603, 131] width 215 height 19
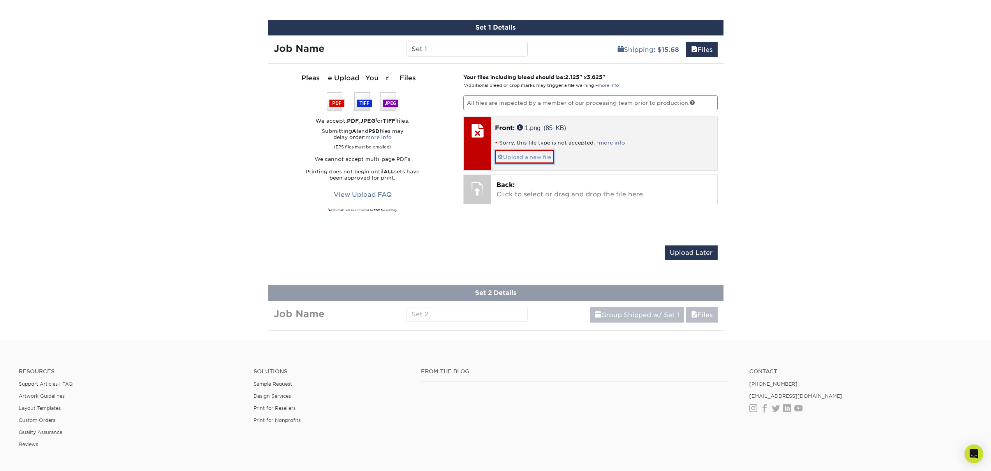
click at [520, 156] on link "Upload a new file" at bounding box center [524, 157] width 59 height 14
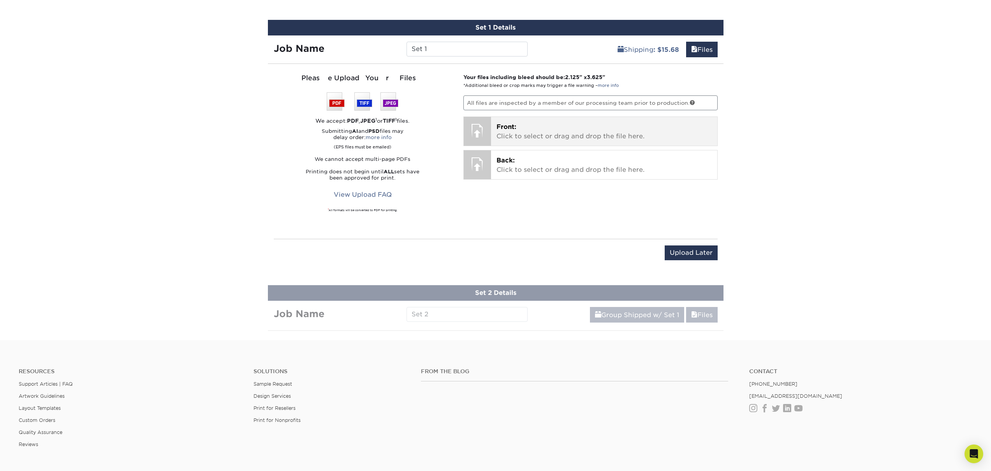
drag, startPoint x: 597, startPoint y: 116, endPoint x: 596, endPoint y: 119, distance: 4.1
click at [597, 116] on div "Your files including bleed should be: 2.125 " x 3.625 " *Additional bleed or cr…" at bounding box center [590, 151] width 266 height 156
click at [594, 123] on p "Front: Click to select or drag and drop the file here." at bounding box center [603, 131] width 215 height 19
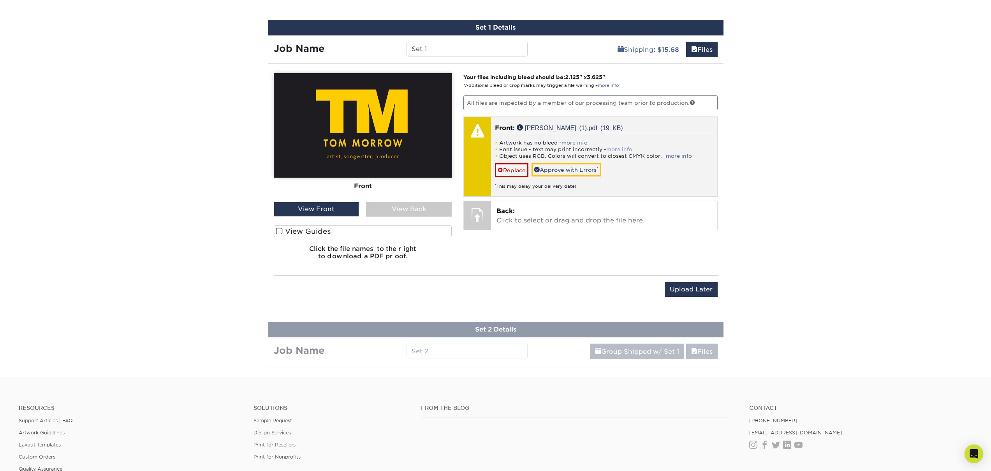
click at [616, 146] on link "more info" at bounding box center [619, 149] width 26 height 6
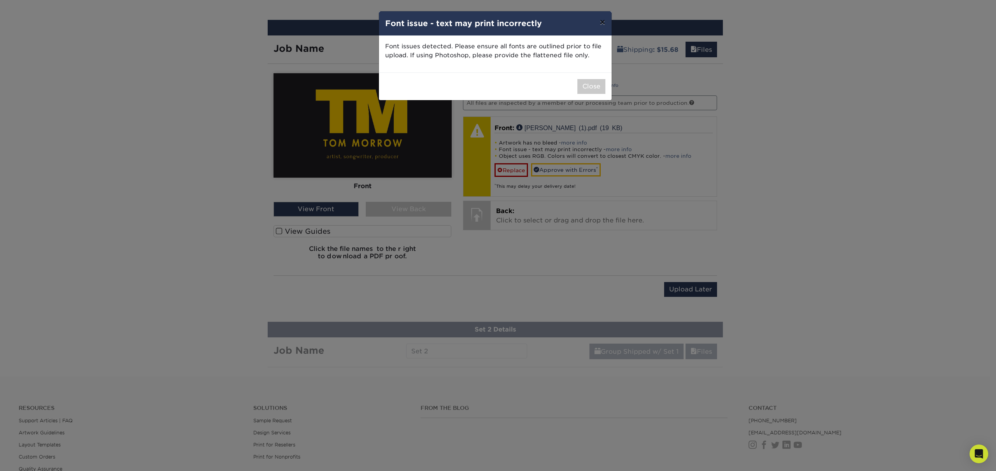
click at [605, 21] on button "×" at bounding box center [603, 22] width 18 height 22
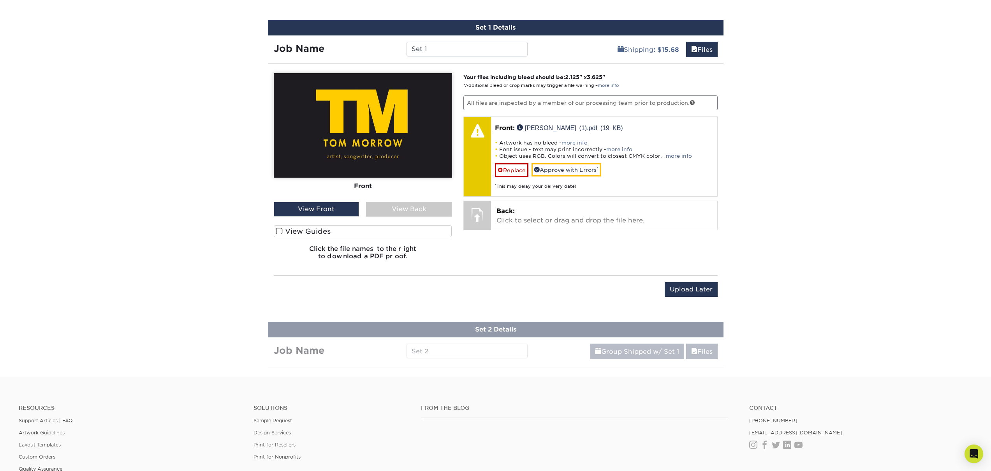
click at [387, 231] on label "View Guides" at bounding box center [363, 231] width 178 height 12
click at [0, 0] on input "View Guides" at bounding box center [0, 0] width 0 height 0
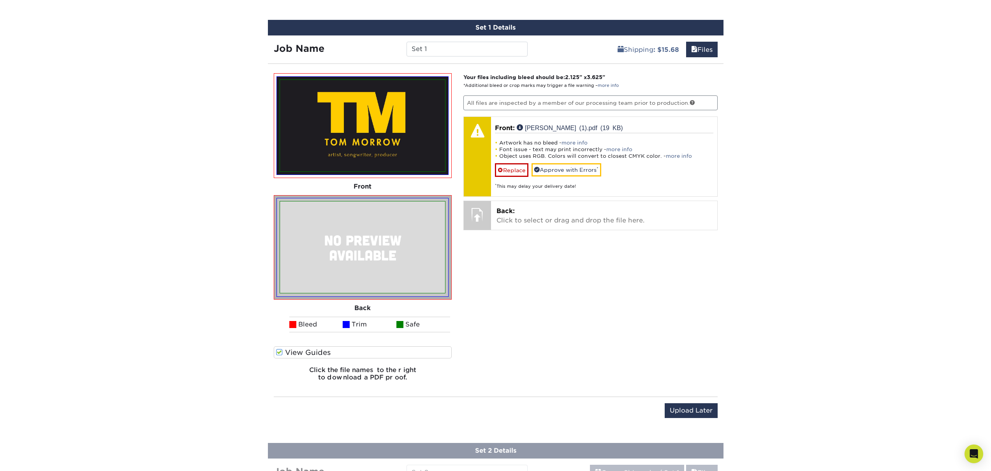
click at [529, 254] on div "Your files including bleed should be: 2.125 " x 3.625 " *Additional bleed or cr…" at bounding box center [590, 230] width 266 height 314
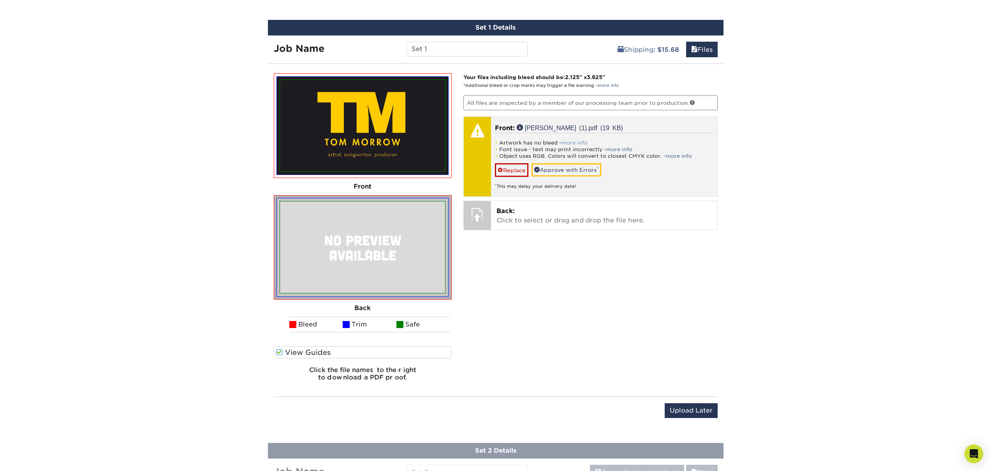
click at [573, 142] on link "more info" at bounding box center [574, 143] width 26 height 6
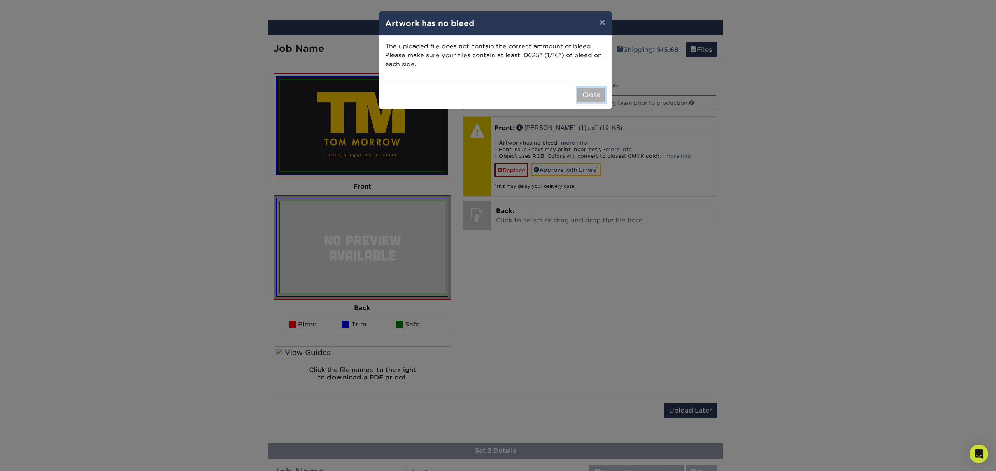
click at [585, 100] on button "Close" at bounding box center [592, 95] width 28 height 15
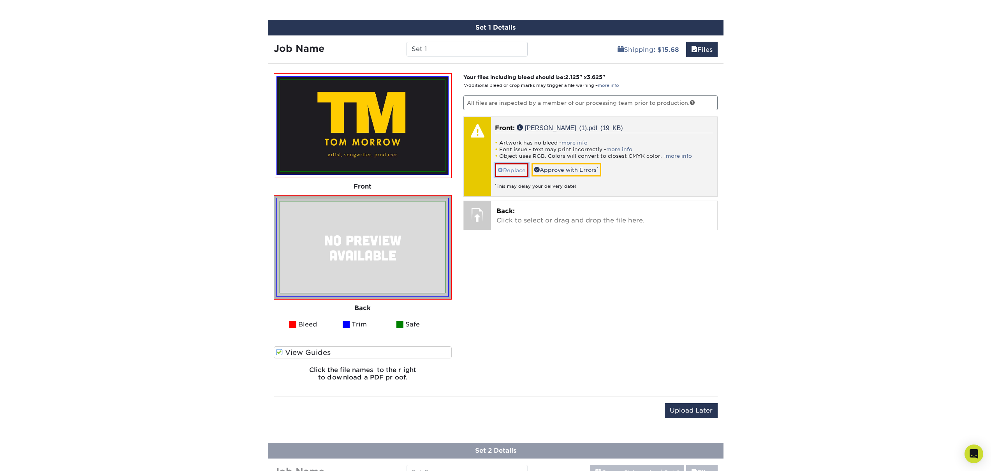
click at [515, 175] on link "Replace" at bounding box center [511, 170] width 33 height 14
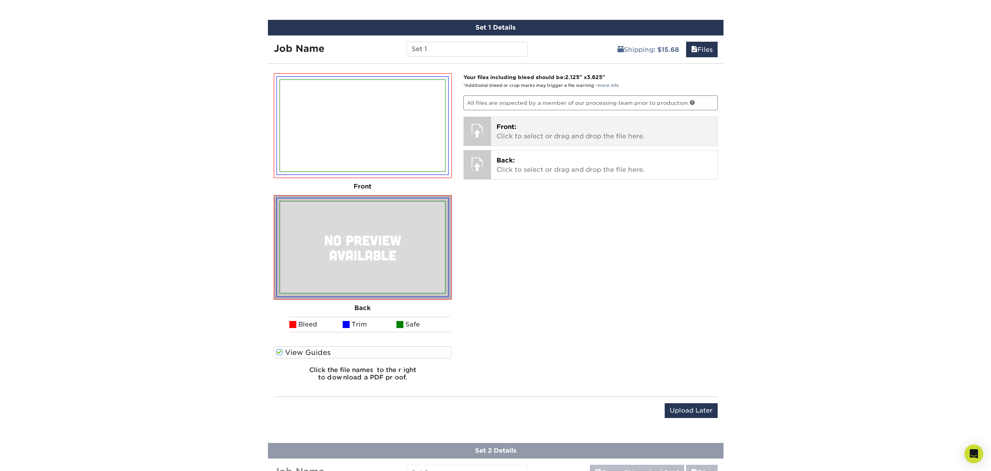
click at [533, 132] on p "Front: Click to select or drag and drop the file here." at bounding box center [603, 131] width 215 height 19
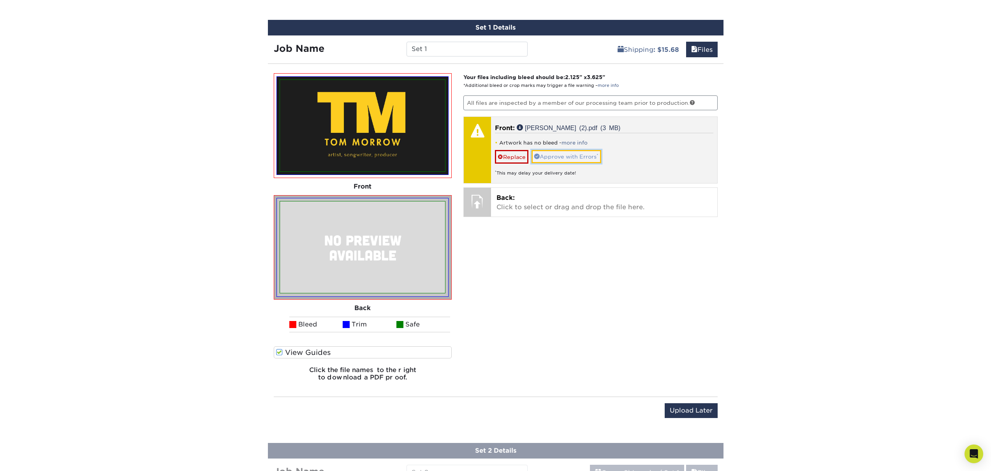
click at [596, 160] on link "Approve with Errors *" at bounding box center [566, 156] width 70 height 13
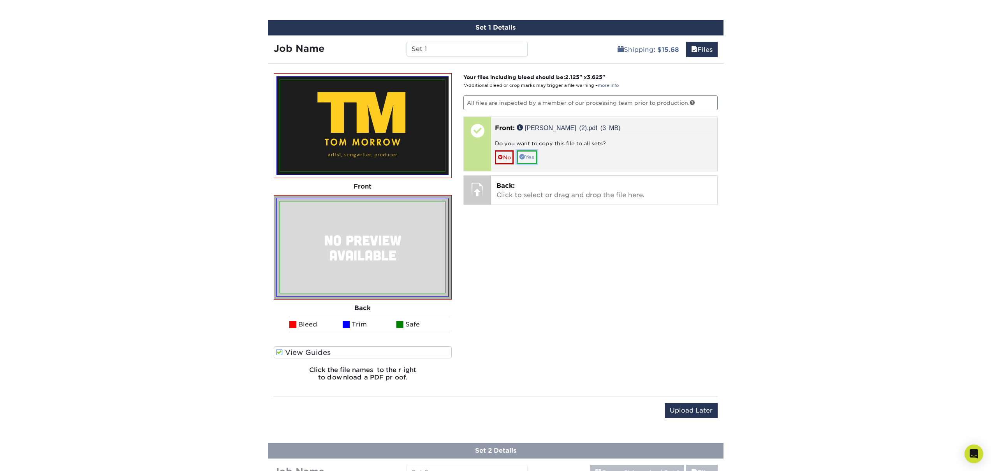
click at [525, 155] on span at bounding box center [521, 156] width 5 height 5
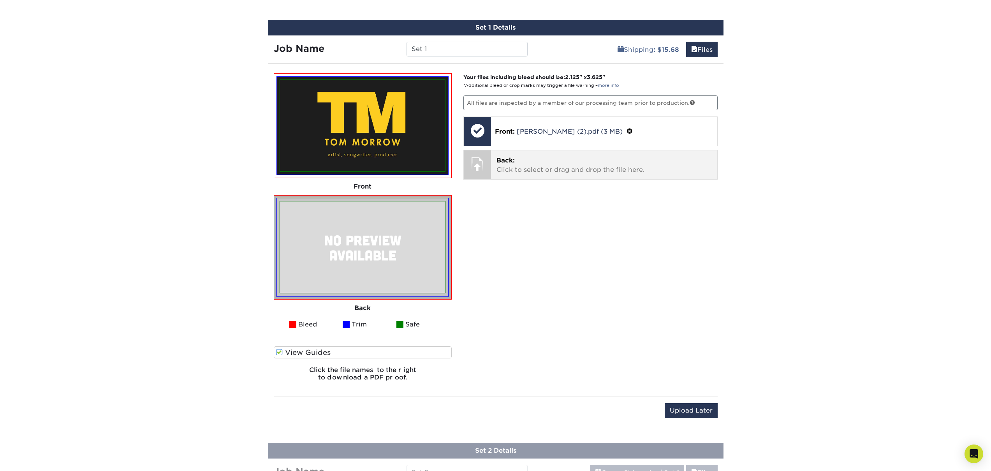
click at [593, 169] on p "Back: Click to select or drag and drop the file here." at bounding box center [603, 165] width 215 height 19
click at [509, 159] on span "Back:" at bounding box center [505, 159] width 18 height 7
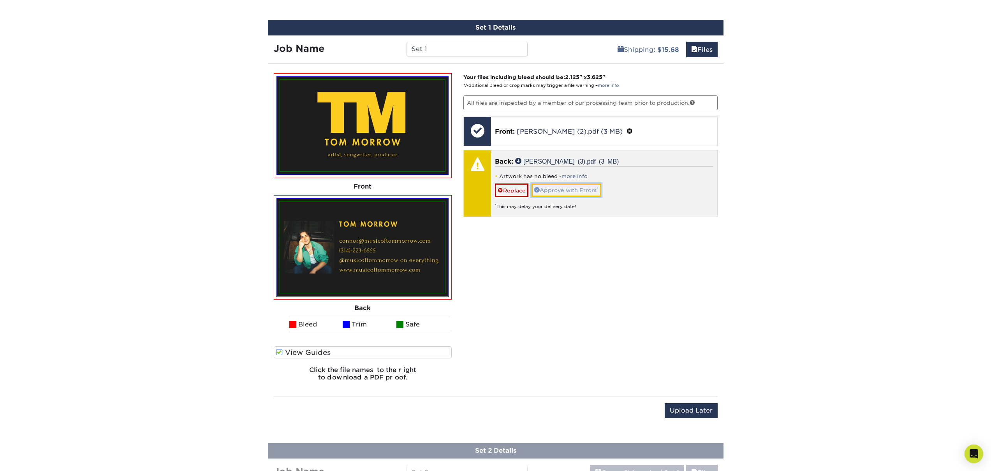
click at [549, 189] on link "Approve with Errors *" at bounding box center [566, 189] width 70 height 13
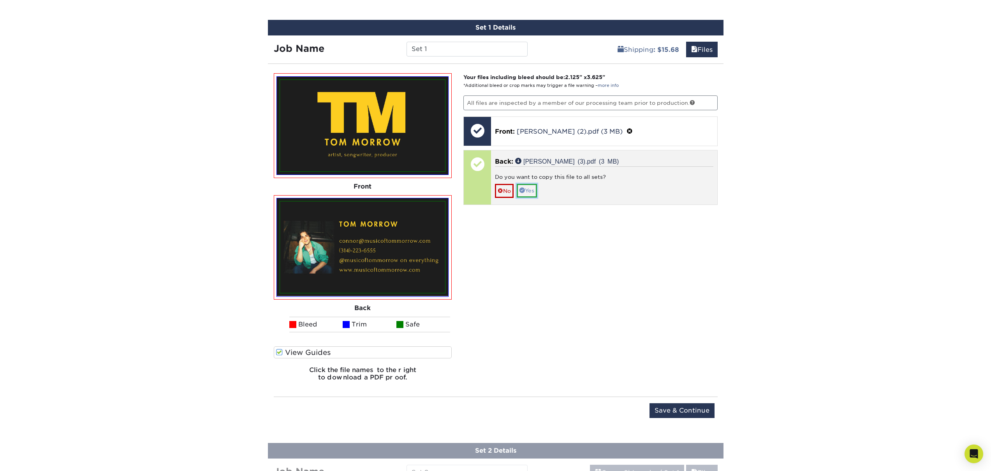
click at [536, 187] on link "Yes" at bounding box center [526, 190] width 20 height 13
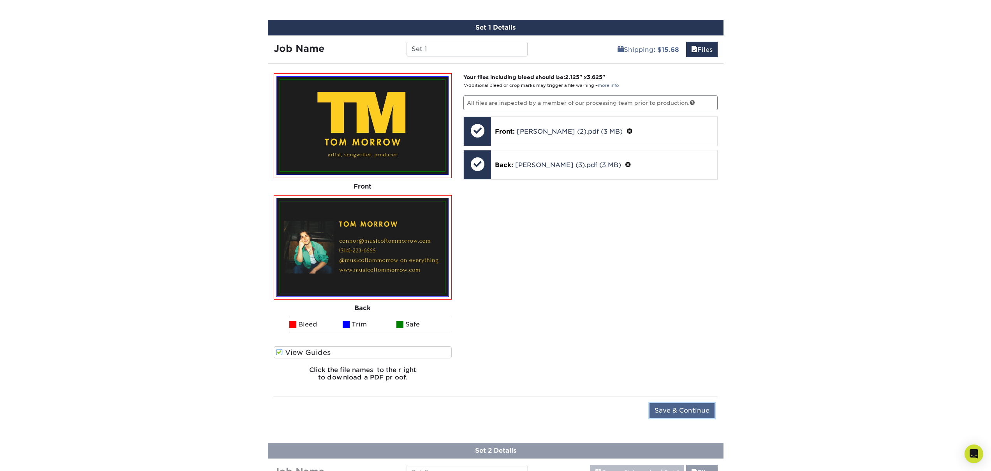
click at [694, 408] on input "Save & Continue" at bounding box center [681, 410] width 65 height 15
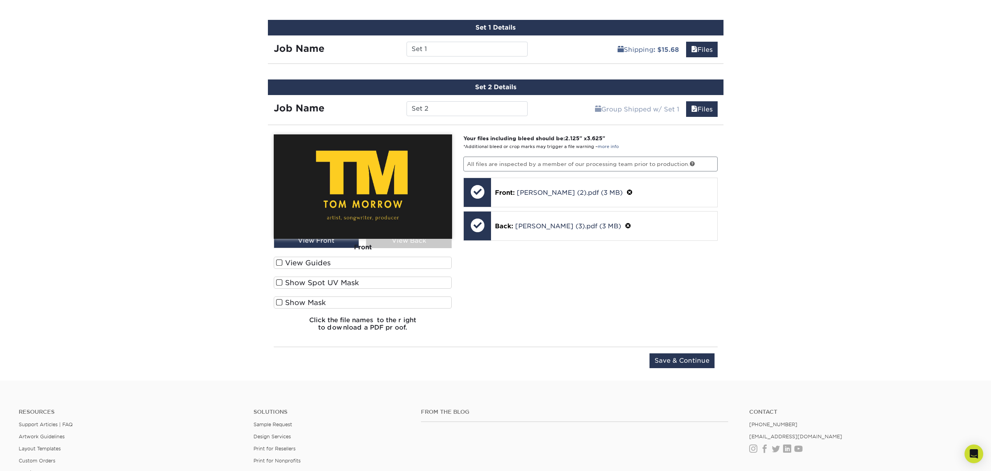
click at [434, 284] on label "Show Spot UV Mask" at bounding box center [363, 282] width 178 height 12
click at [0, 0] on input "Show Spot UV Mask" at bounding box center [0, 0] width 0 height 0
click at [434, 285] on label "Show Spot UV Mask" at bounding box center [363, 282] width 178 height 12
click at [0, 0] on input "Show Spot UV Mask" at bounding box center [0, 0] width 0 height 0
click at [427, 261] on label "View Guides" at bounding box center [363, 262] width 178 height 12
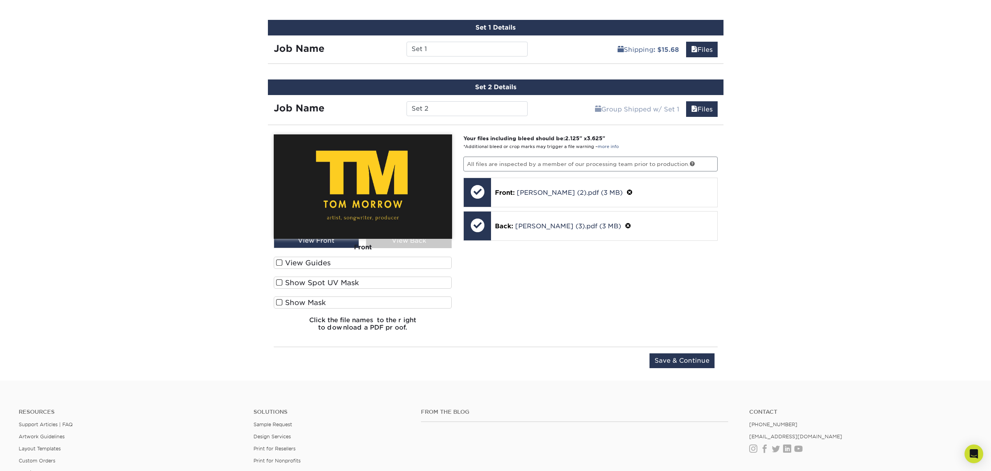
click at [0, 0] on input "View Guides" at bounding box center [0, 0] width 0 height 0
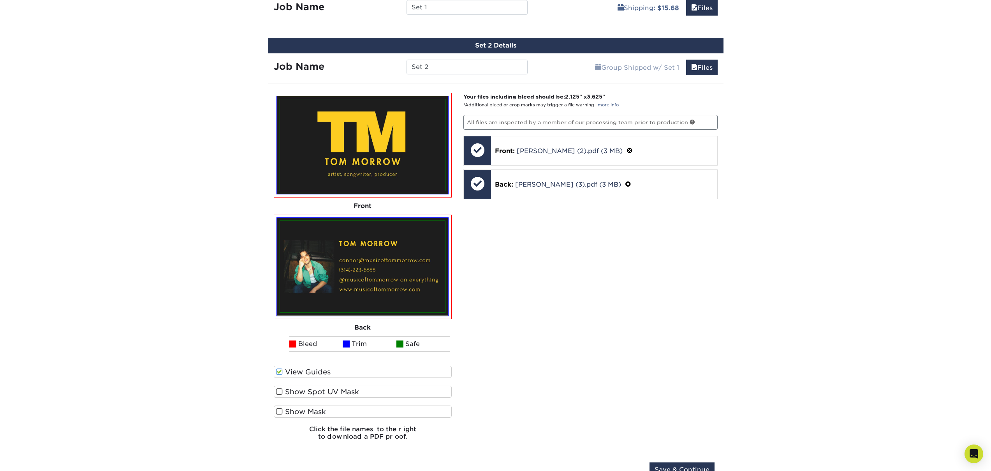
scroll to position [550, 0]
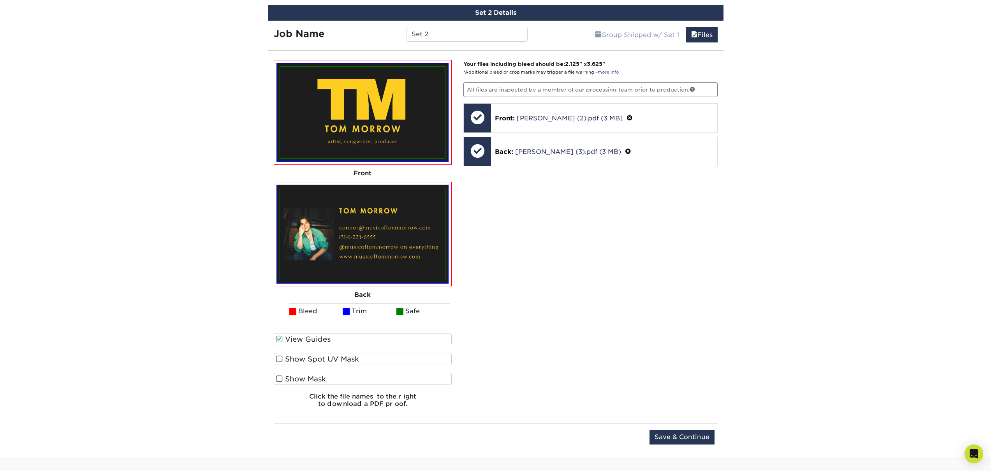
click at [409, 341] on label "View Guides" at bounding box center [363, 339] width 178 height 12
click at [0, 0] on input "View Guides" at bounding box center [0, 0] width 0 height 0
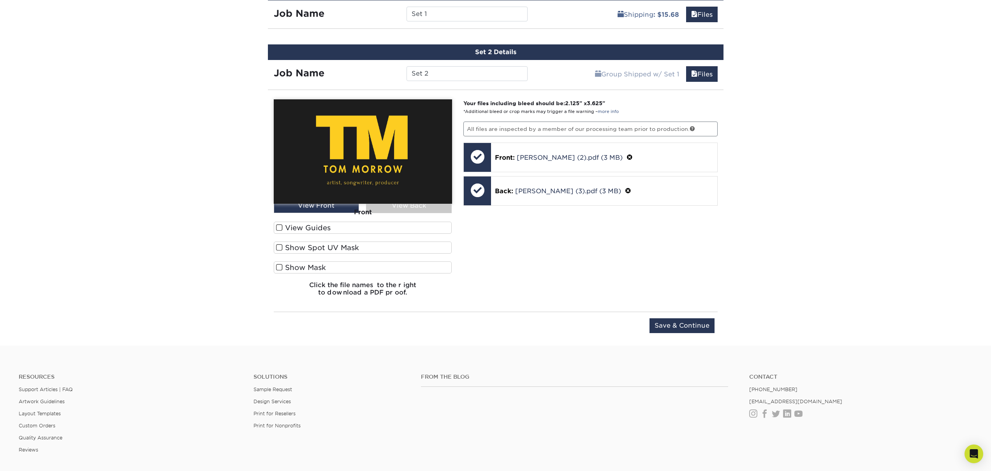
scroll to position [502, 0]
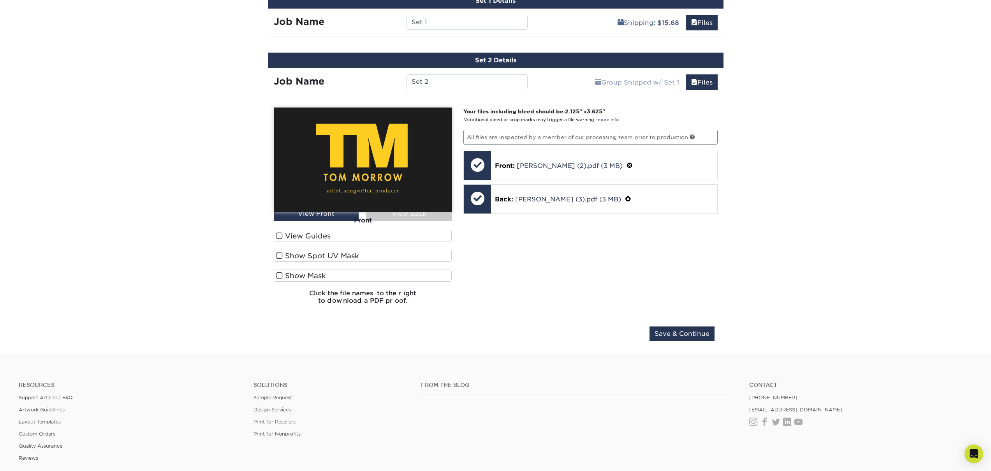
click at [403, 211] on img at bounding box center [363, 159] width 178 height 104
click at [399, 218] on div "Front" at bounding box center [363, 220] width 178 height 17
click at [348, 216] on div "Front" at bounding box center [363, 220] width 178 height 17
click at [404, 214] on div "Front" at bounding box center [363, 220] width 178 height 17
click at [404, 213] on div "Front" at bounding box center [363, 220] width 178 height 17
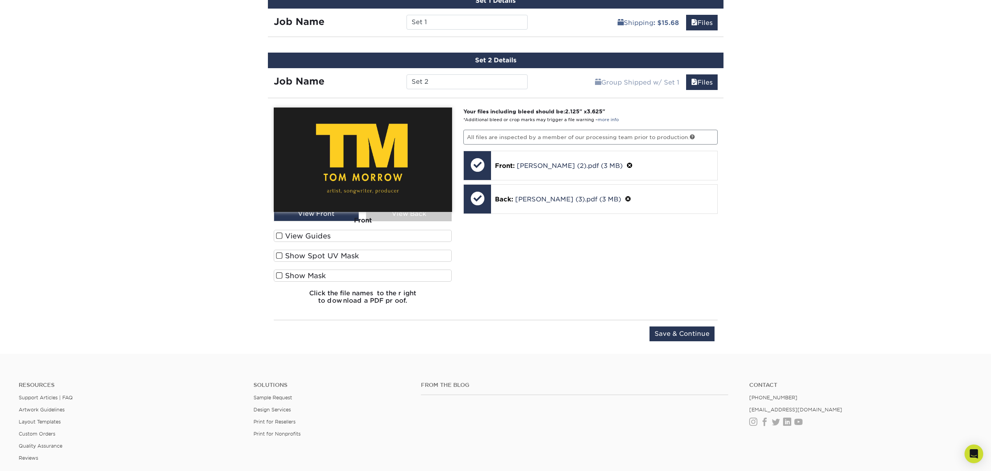
click at [671, 347] on div "Upload Later Save & Continue Continue" at bounding box center [496, 338] width 444 height 24
click at [675, 336] on input "Save & Continue" at bounding box center [681, 333] width 65 height 15
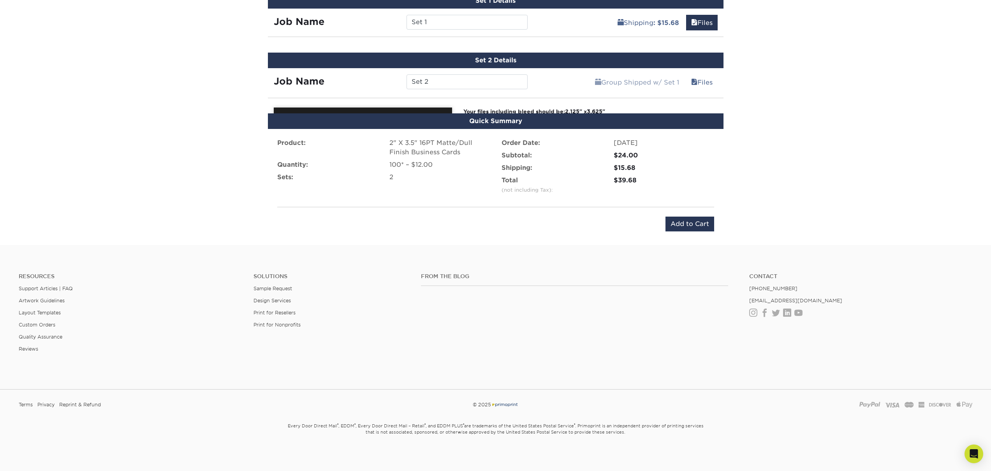
scroll to position [500, 0]
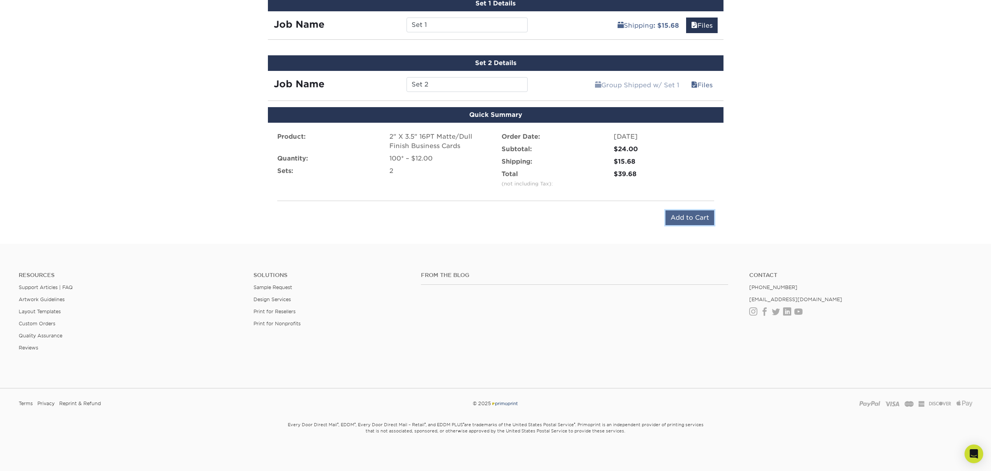
click at [675, 214] on input "Add to Cart" at bounding box center [689, 217] width 49 height 15
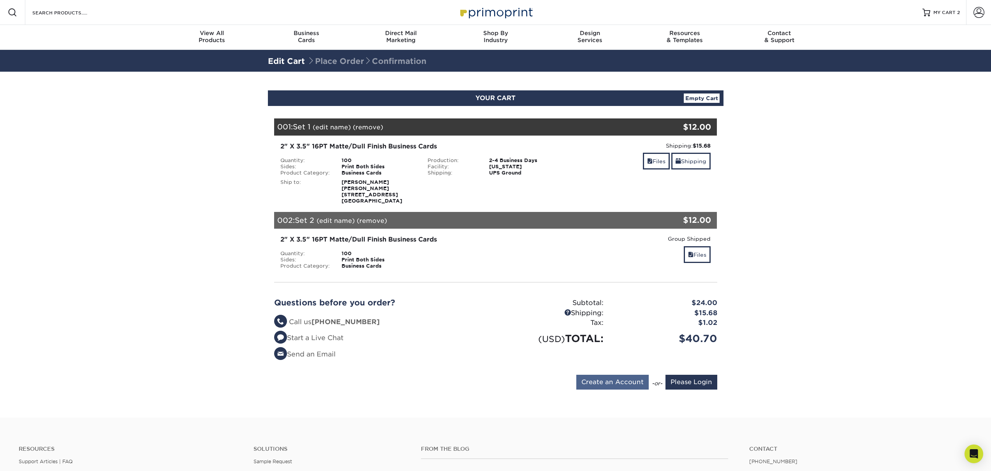
type input "[EMAIL_ADDRESS][DOMAIN_NAME]"
click at [626, 377] on input "Create an Account" at bounding box center [612, 381] width 72 height 15
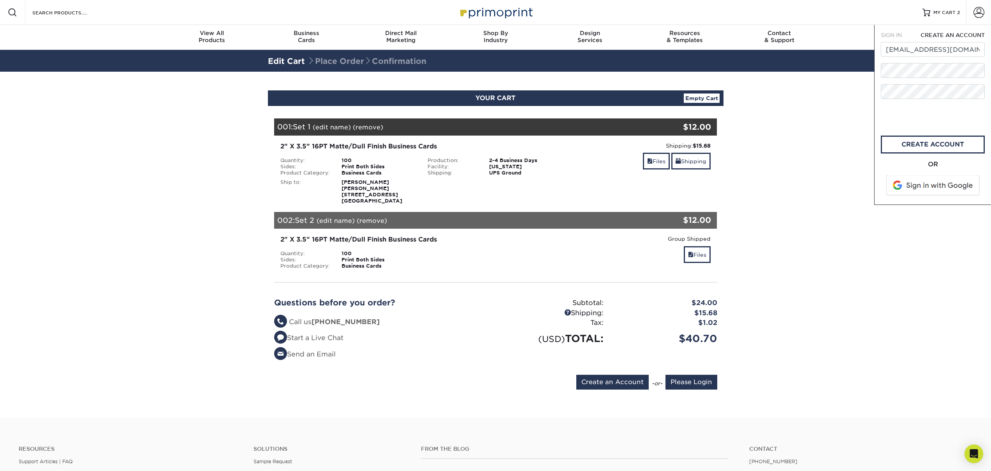
click at [894, 35] on span "SIGN IN" at bounding box center [890, 35] width 21 height 6
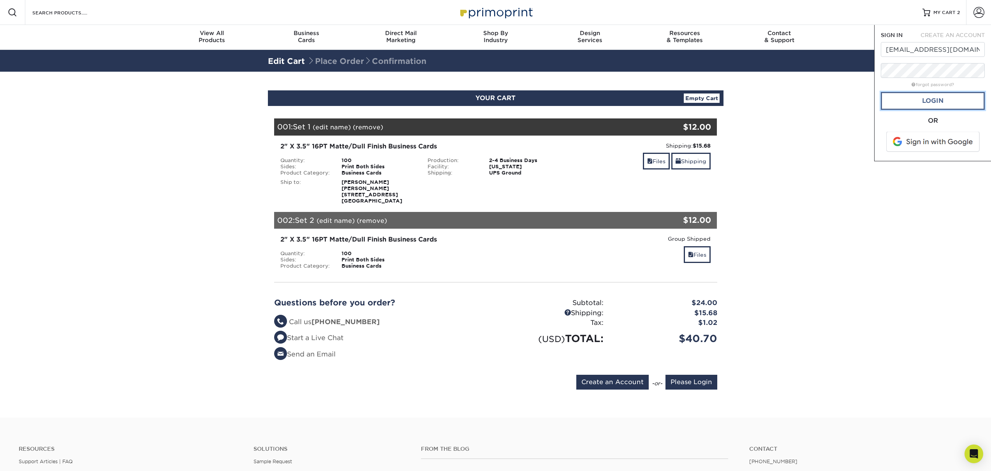
click at [910, 102] on link "Login" at bounding box center [932, 101] width 104 height 18
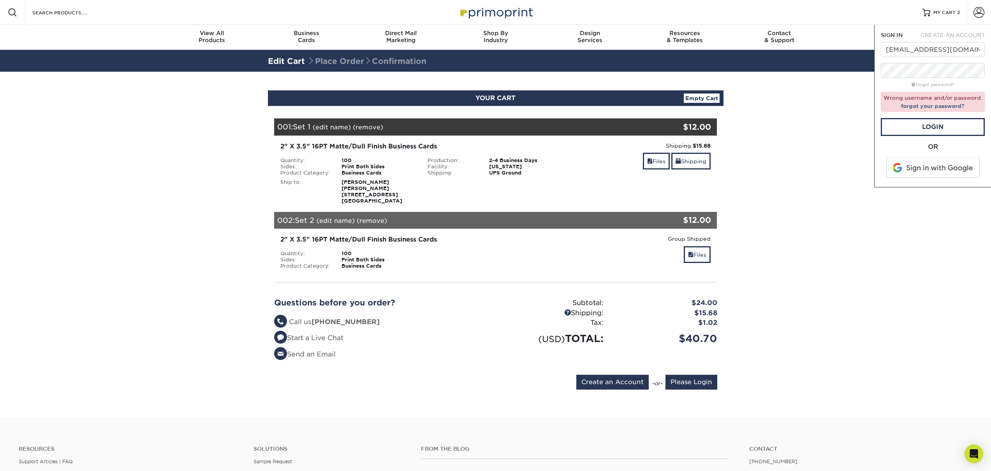
click at [893, 94] on div "Wrong username and/or password. forgot your password?" at bounding box center [932, 102] width 104 height 20
click at [915, 126] on link "Login" at bounding box center [932, 127] width 104 height 18
click at [927, 106] on link "forgot your password?" at bounding box center [932, 106] width 63 height 6
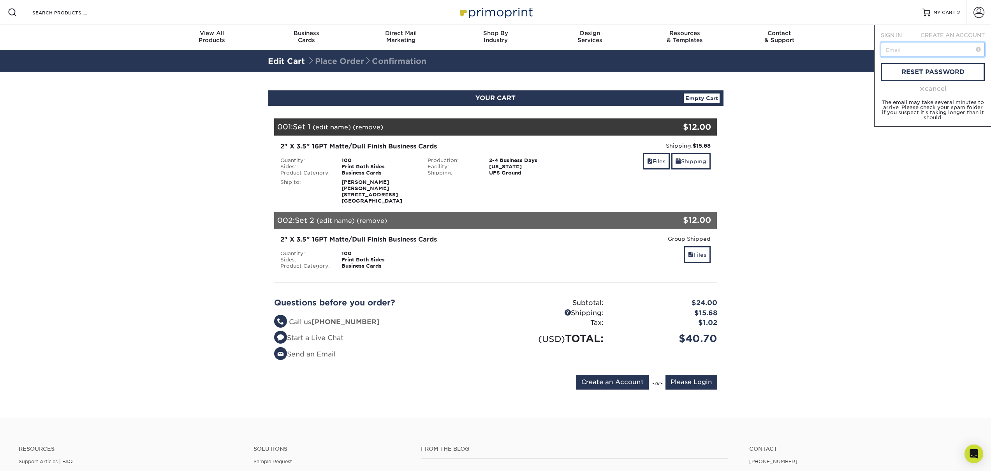
click at [914, 51] on input "text" at bounding box center [932, 49] width 104 height 15
type input "[EMAIL_ADDRESS][DOMAIN_NAME]"
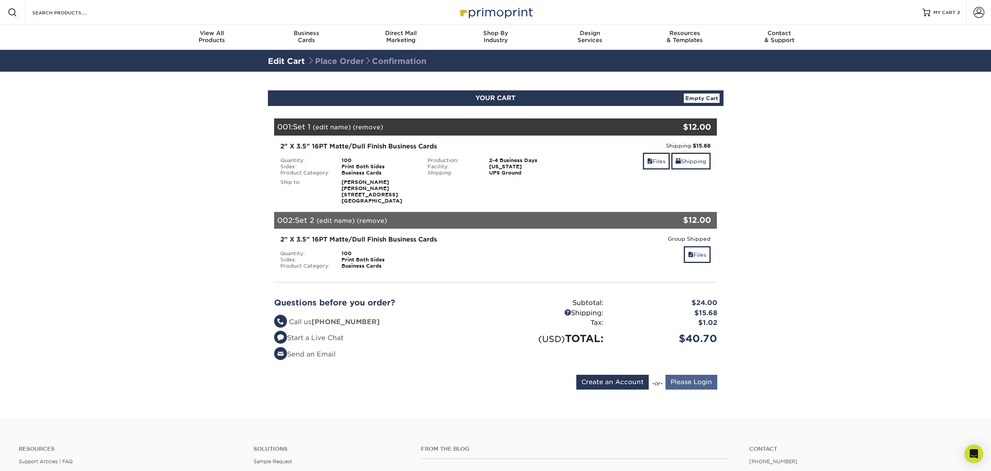
type input "[EMAIL_ADDRESS][DOMAIN_NAME]"
click at [681, 378] on input "Please Login" at bounding box center [691, 381] width 52 height 15
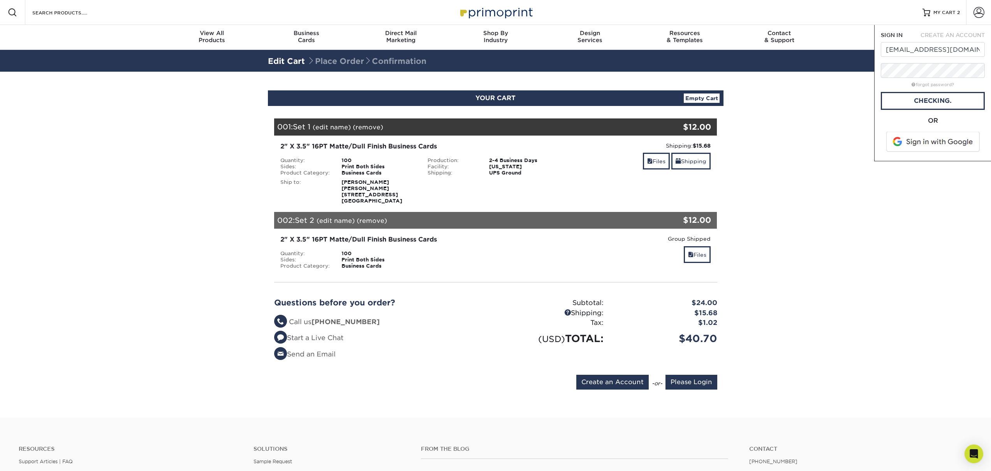
click at [891, 33] on span "SIGN IN" at bounding box center [891, 35] width 22 height 6
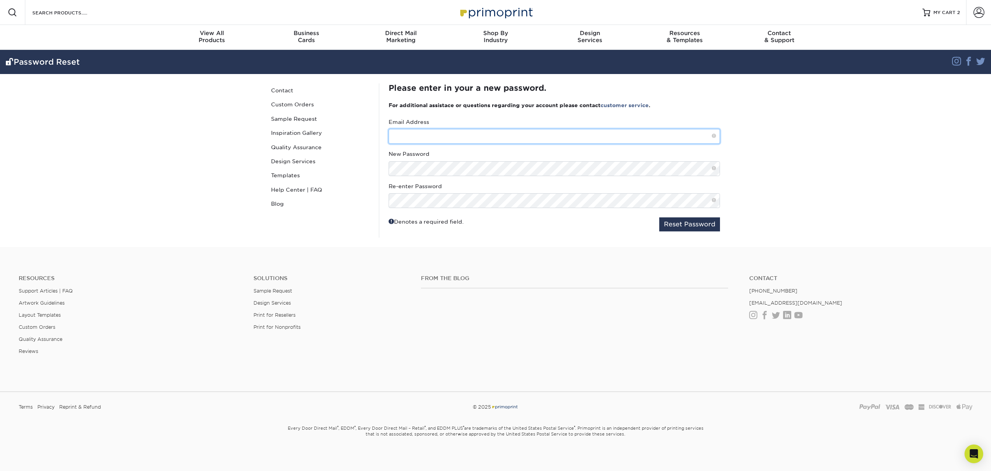
type input "connorfiehler@gmail.com"
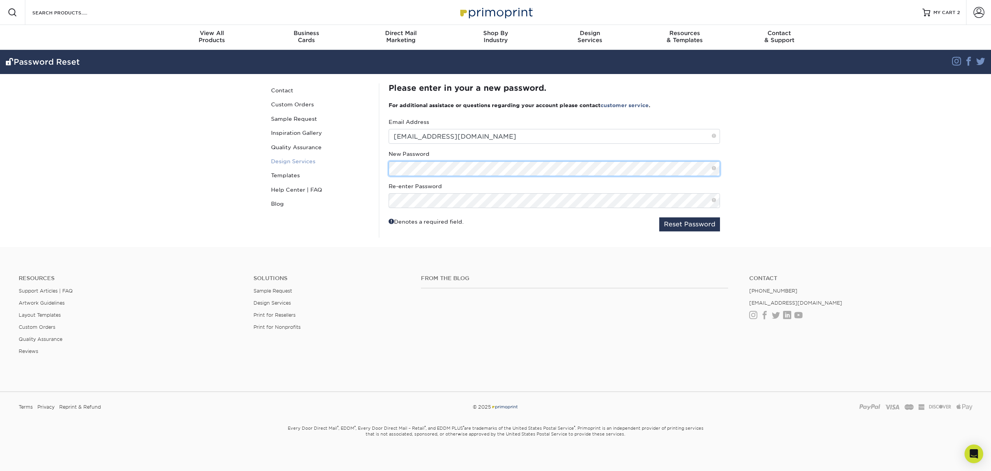
click at [330, 162] on div "Password Reset Contact Custom Orders Sample Request Inspiration Gallery Quality…" at bounding box center [495, 160] width 467 height 173
click at [0, 470] on com-1password-button at bounding box center [0, 474] width 0 height 0
click at [690, 221] on button "Reset Password" at bounding box center [689, 224] width 61 height 14
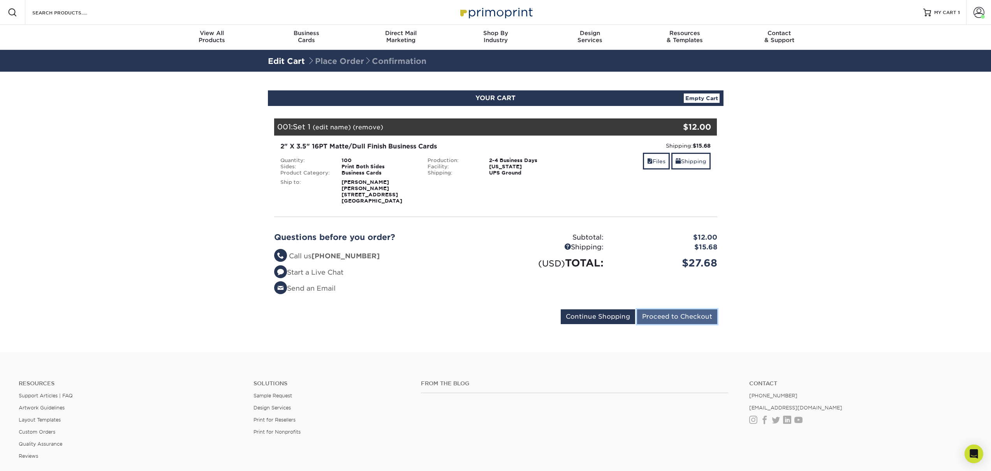
click at [690, 315] on input "Proceed to Checkout" at bounding box center [677, 316] width 80 height 15
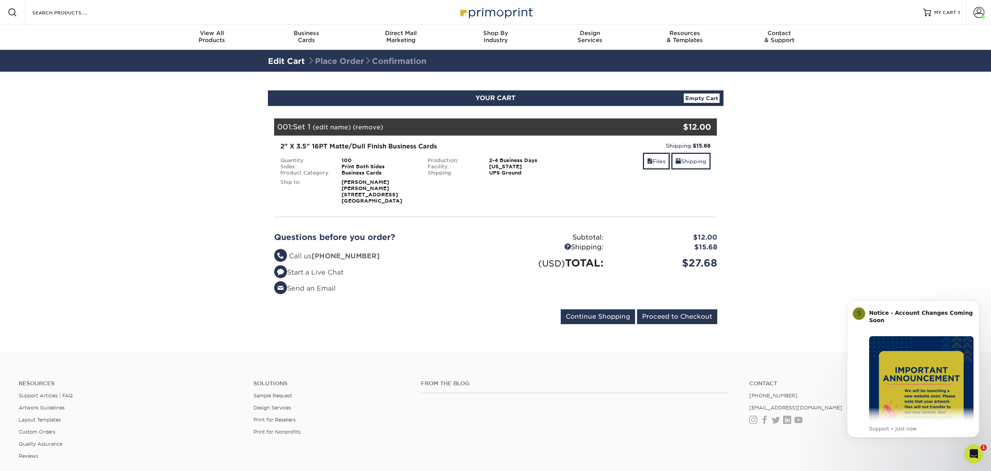
click at [346, 62] on span "Place Order Confirmation" at bounding box center [366, 60] width 119 height 9
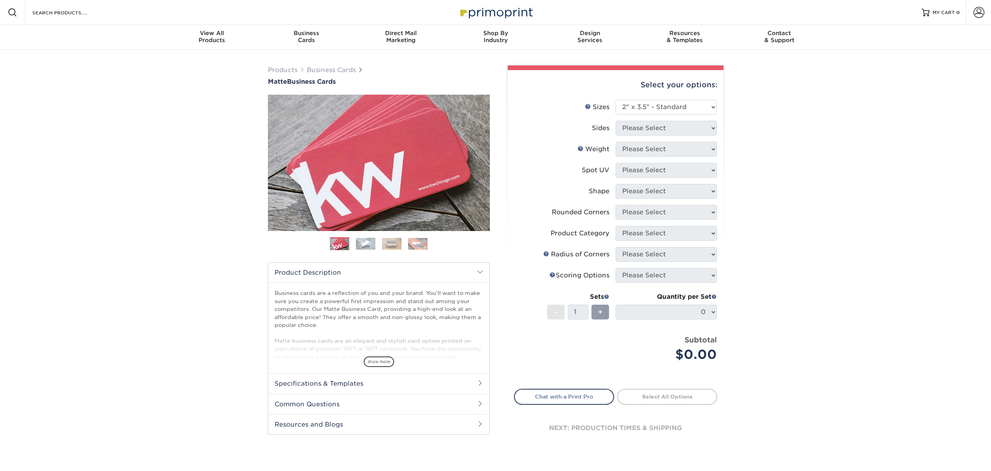
select select "2.00x3.50"
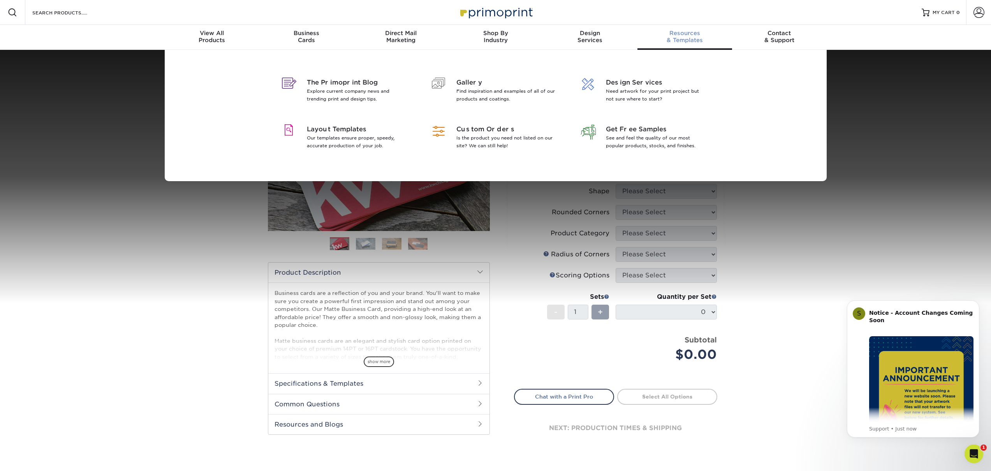
click at [898, 128] on div "The Primoprint Blog Explore current company news and trending print and design …" at bounding box center [495, 115] width 991 height 131
